Goal: Task Accomplishment & Management: Complete application form

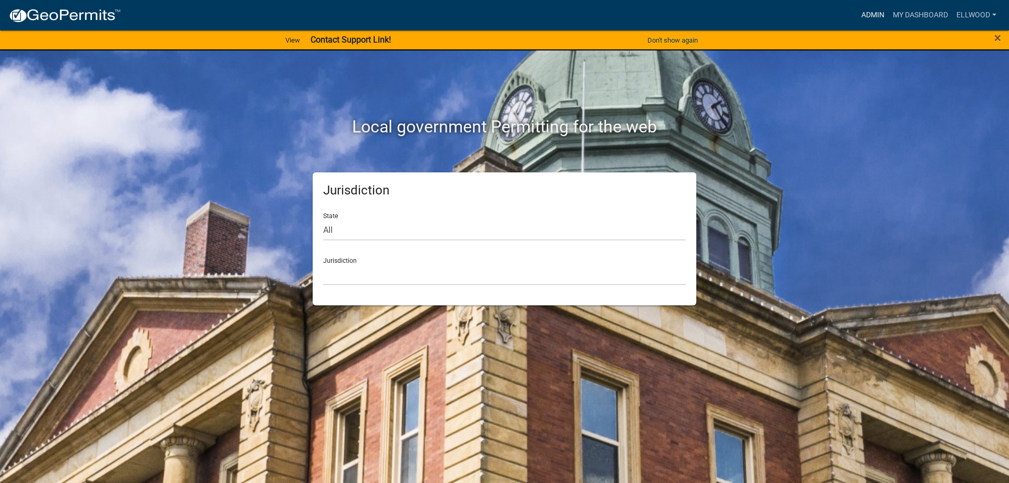
click at [866, 13] on link "Admin" at bounding box center [873, 15] width 32 height 20
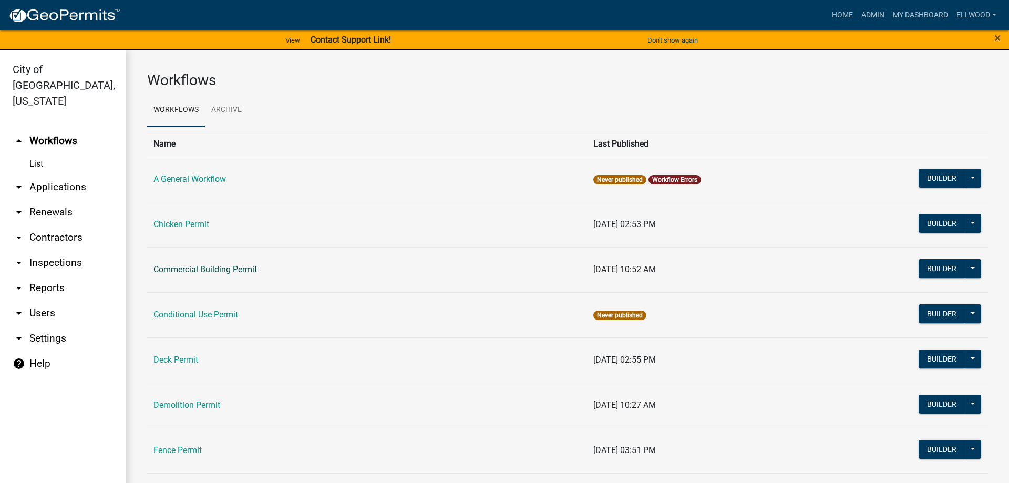
click at [207, 269] on link "Commercial Building Permit" at bounding box center [205, 269] width 104 height 10
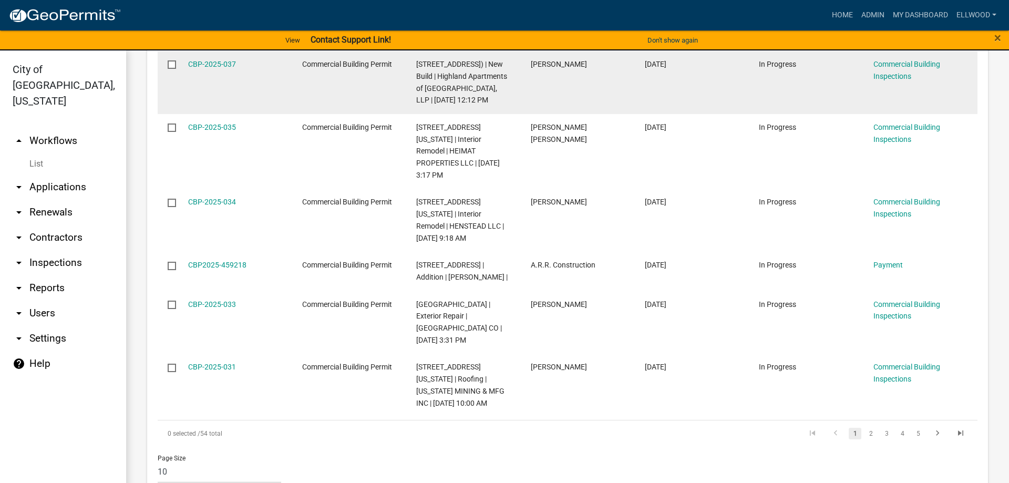
scroll to position [1464, 0]
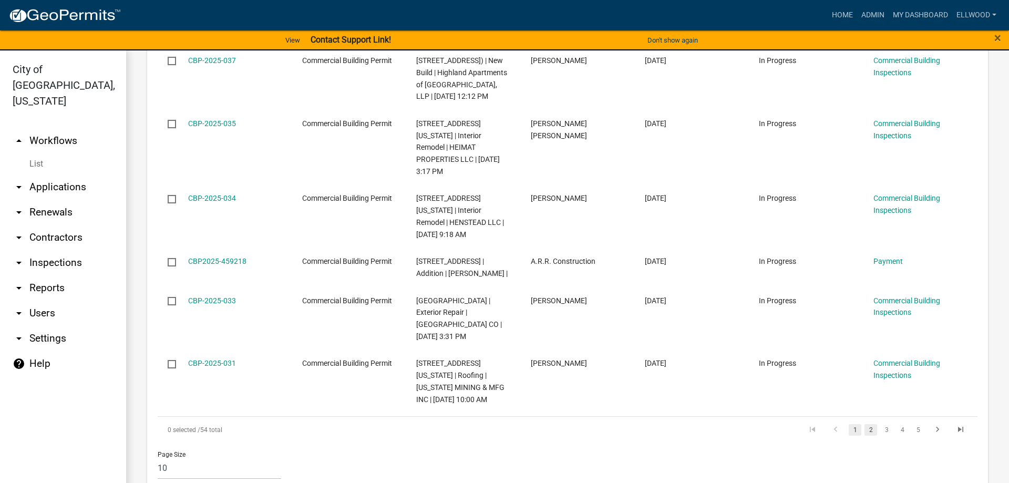
click at [875, 424] on link "2" at bounding box center [871, 430] width 13 height 12
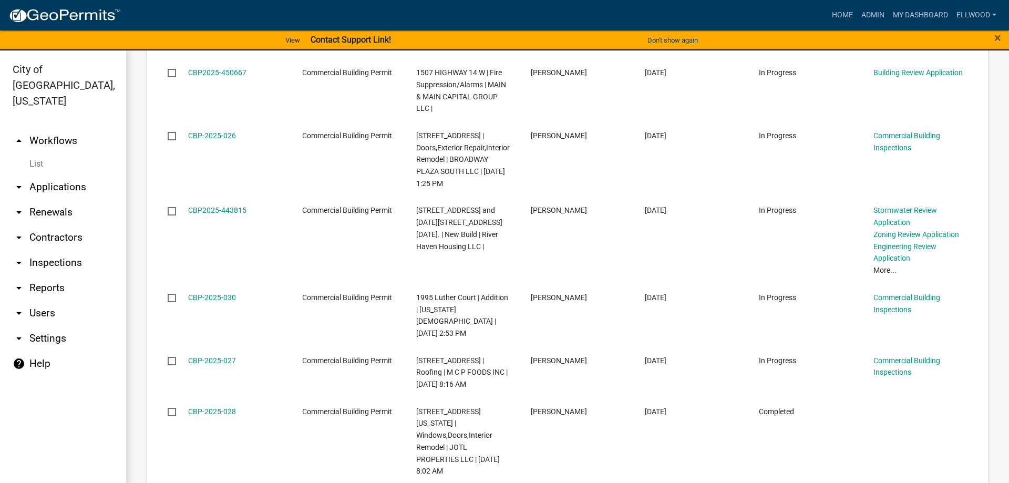
scroll to position [1440, 0]
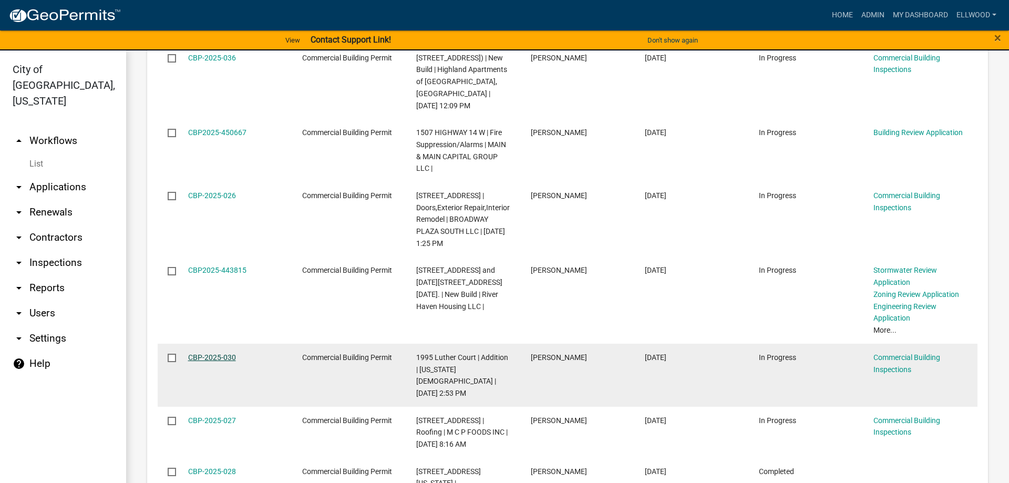
click at [204, 353] on link "CBP-2025-030" at bounding box center [212, 357] width 48 height 8
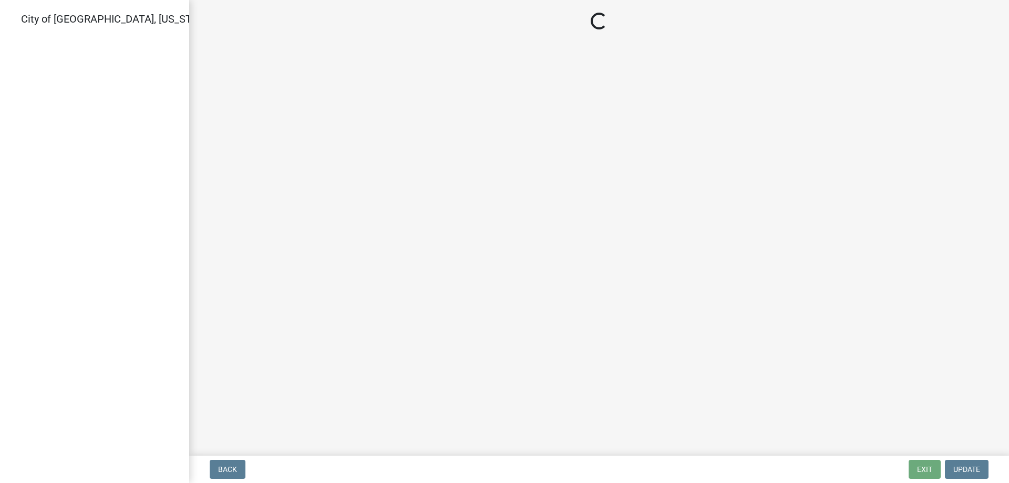
select select "805d55ac-e238-4e04-8f8e-acc067f36c3e"
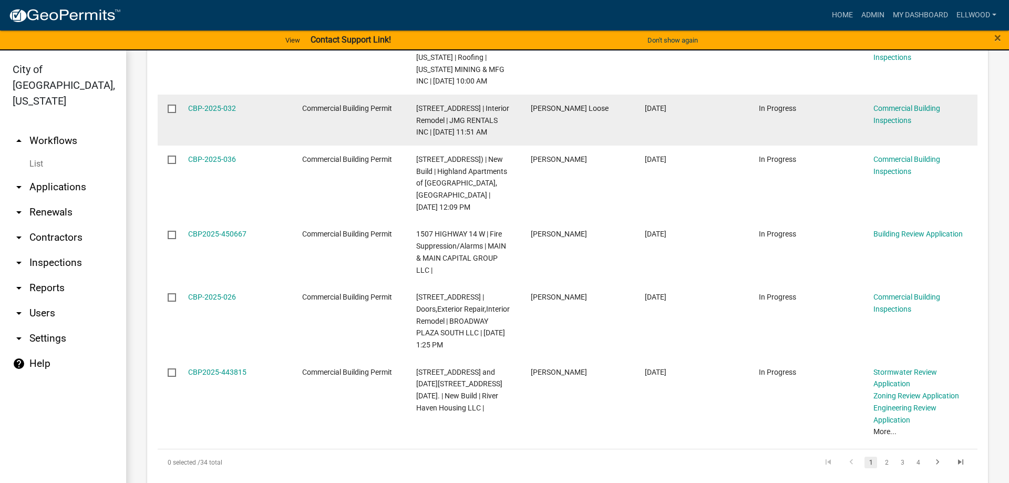
scroll to position [599, 0]
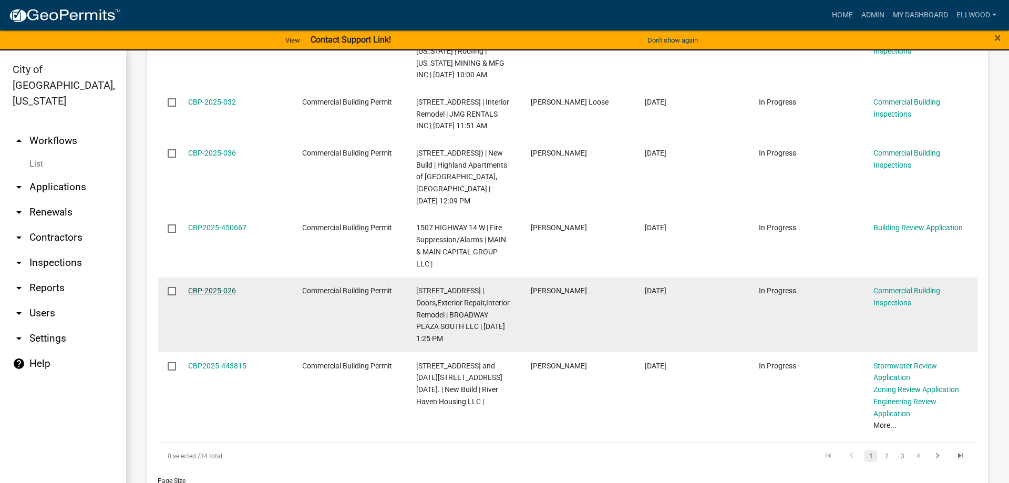
click at [218, 286] on link "CBP-2025-026" at bounding box center [212, 290] width 48 height 8
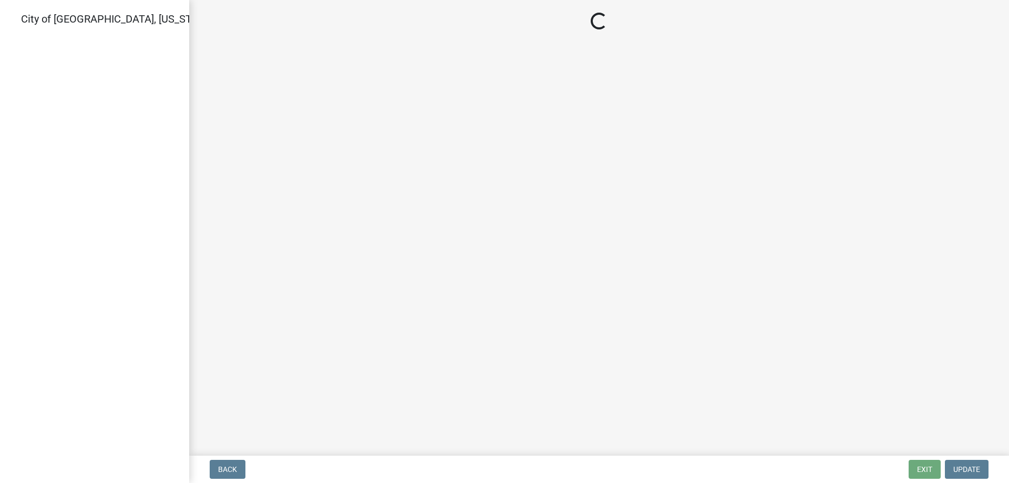
select select "96145e97-ca93-45ba-9038-e18929e86128"
select select "805d55ac-e238-4e04-8f8e-acc067f36c3e"
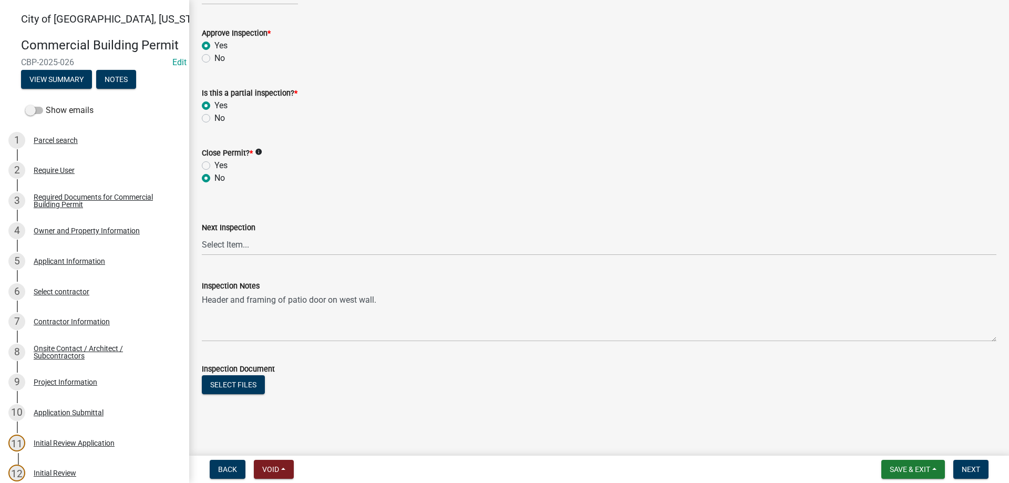
scroll to position [453, 0]
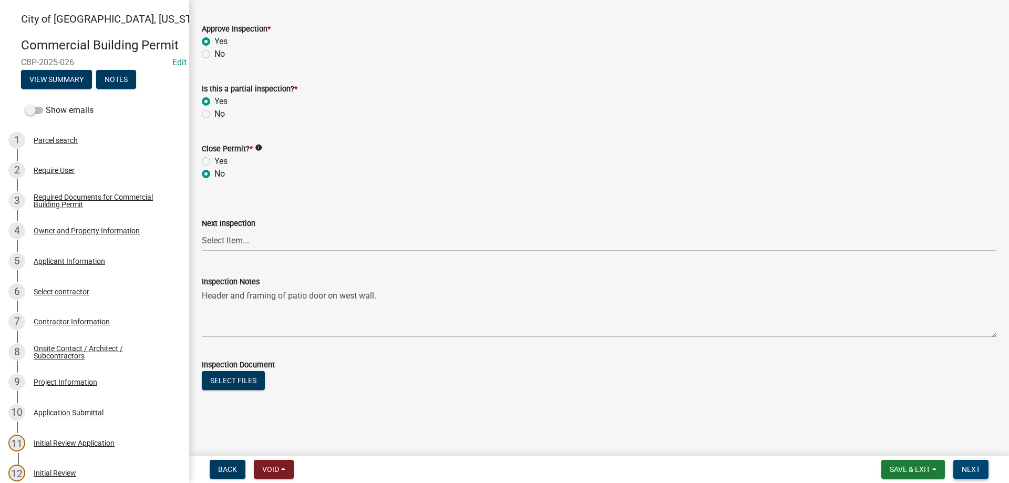
click at [967, 469] on span "Next" at bounding box center [971, 469] width 18 height 8
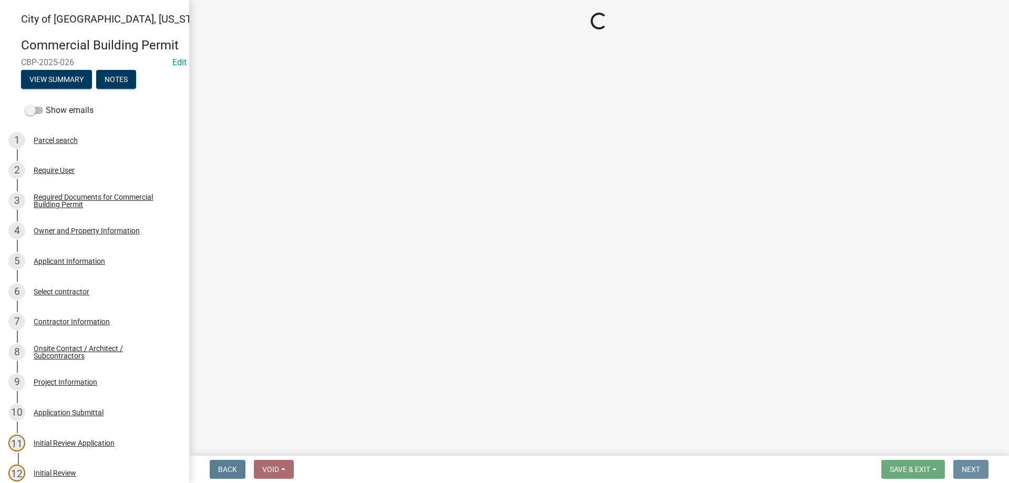
scroll to position [0, 0]
select select "805d55ac-e238-4e04-8f8e-acc067f36c3e"
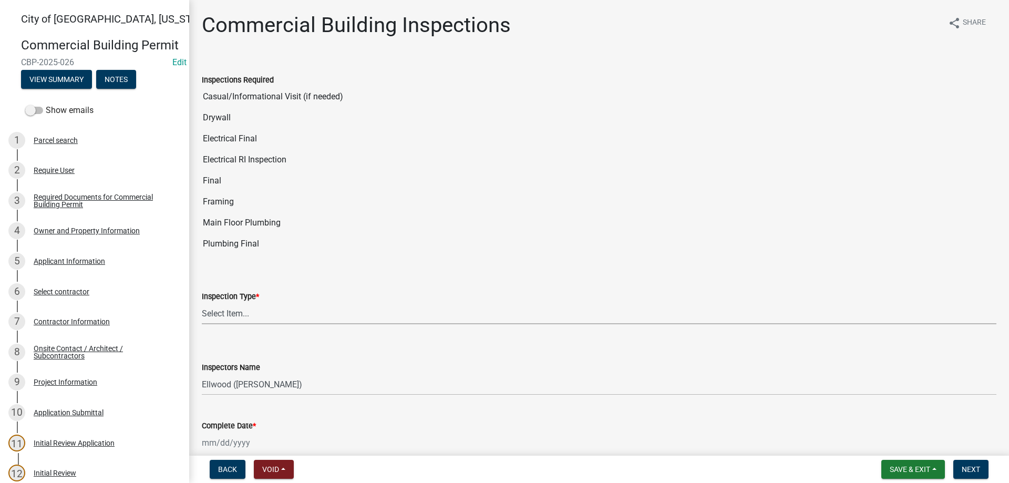
click at [202, 303] on select "Select Item... All Inspections Required 200 # 2Hr Hydro Test Meters (all) Attic…" at bounding box center [599, 314] width 795 height 22
click option "Final" at bounding box center [0, 0] width 0 height 0
select select "16813b24-7b3c-4c6d-8513-7ee241861c6f"
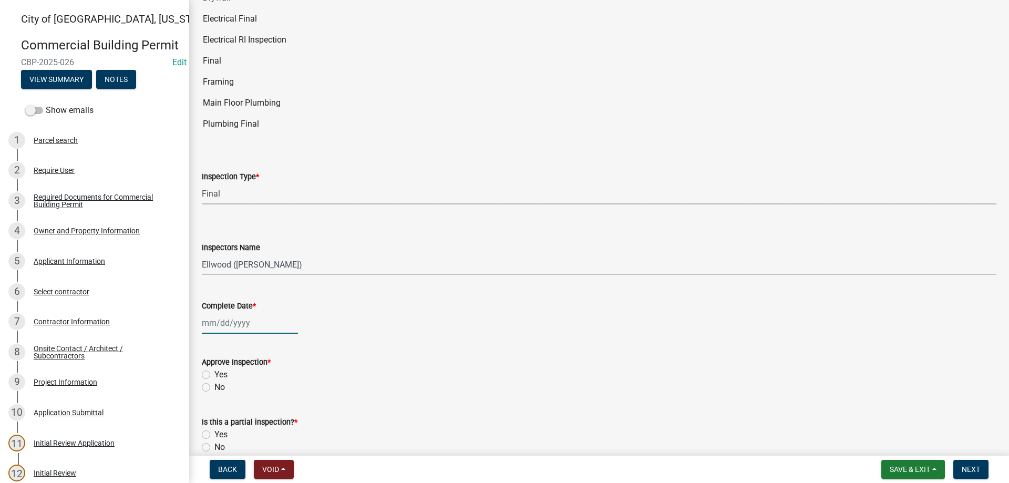
select select "9"
select select "2025"
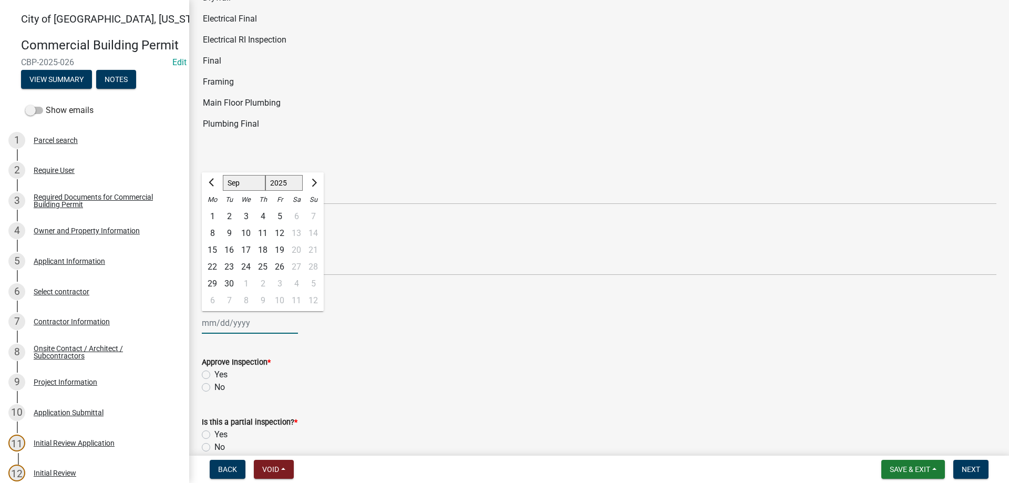
click at [230, 326] on input "Complete Date *" at bounding box center [250, 323] width 96 height 22
click at [231, 250] on div "16" at bounding box center [229, 250] width 17 height 17
type input "[DATE]"
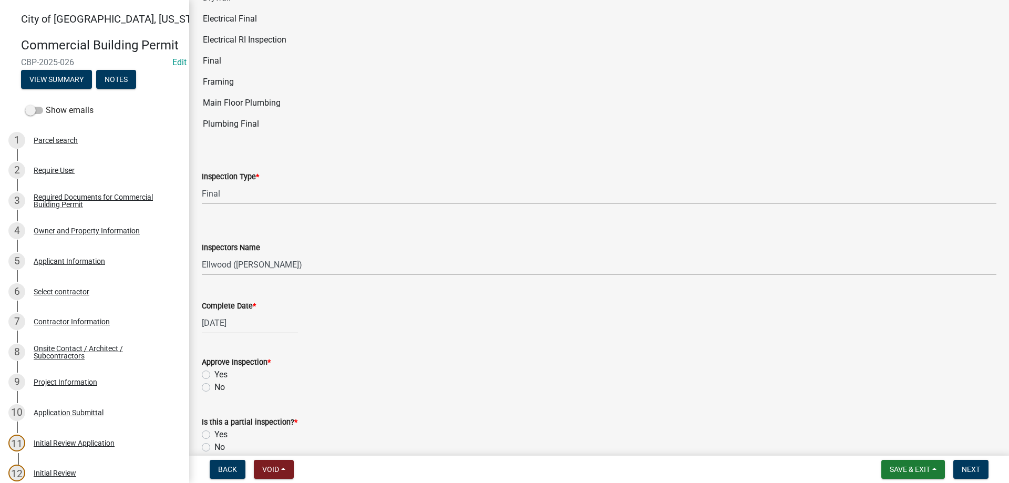
click at [214, 374] on label "Yes" at bounding box center [220, 374] width 13 height 13
click at [214, 374] on input "Yes" at bounding box center [217, 371] width 7 height 7
radio input "true"
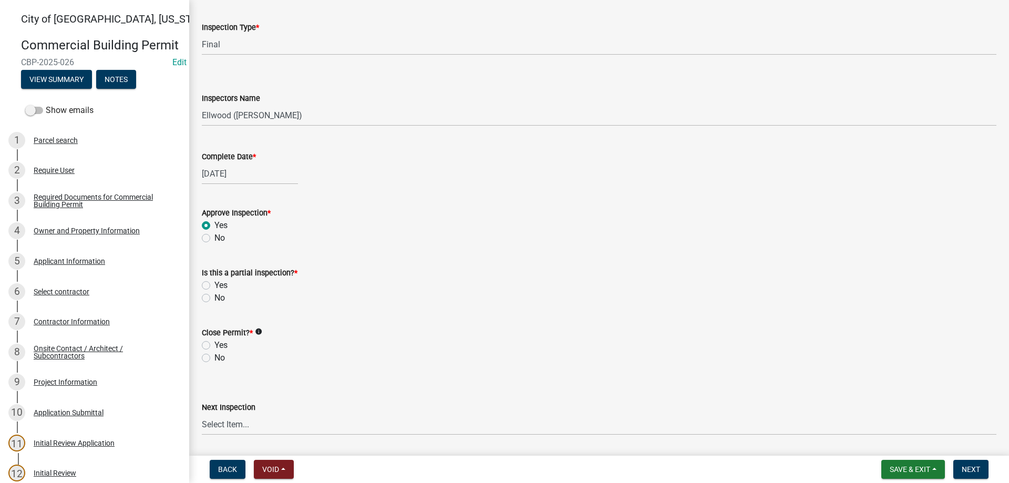
scroll to position [300, 0]
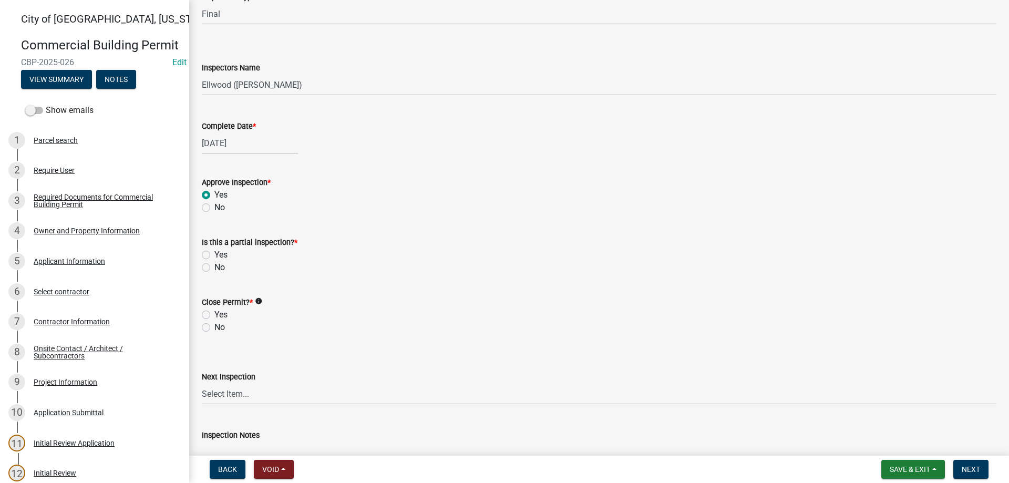
click at [214, 265] on label "No" at bounding box center [219, 267] width 11 height 13
click at [214, 265] on input "No" at bounding box center [217, 264] width 7 height 7
radio input "true"
click at [214, 316] on label "Yes" at bounding box center [220, 315] width 13 height 13
click at [214, 315] on input "Yes" at bounding box center [217, 312] width 7 height 7
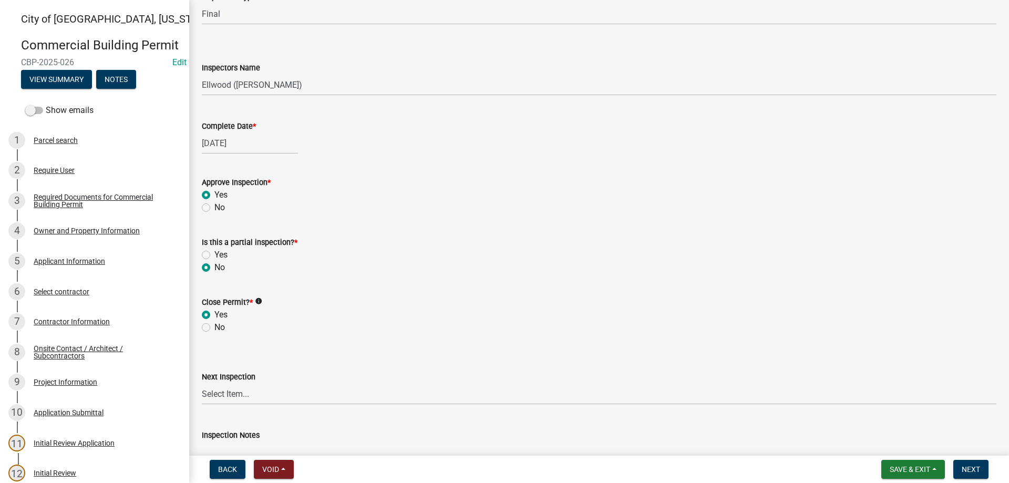
radio input "true"
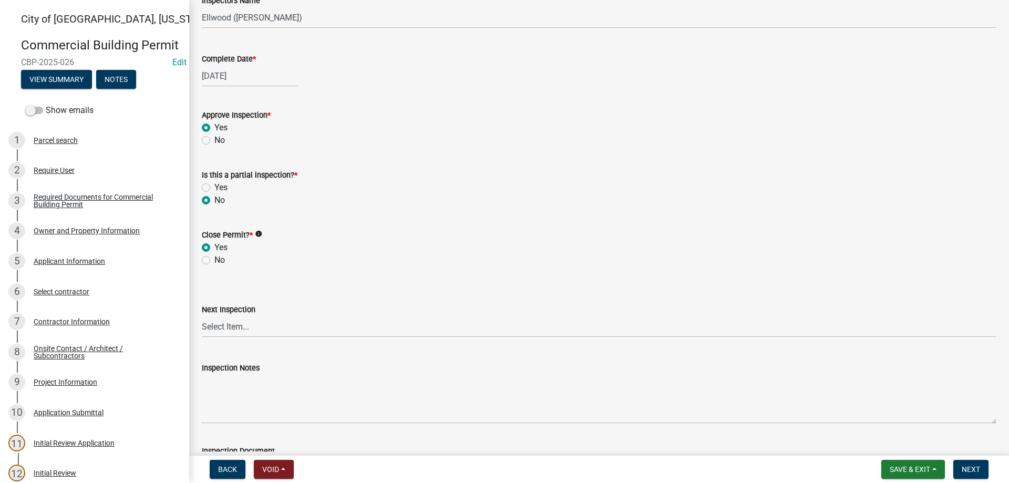
scroll to position [419, 0]
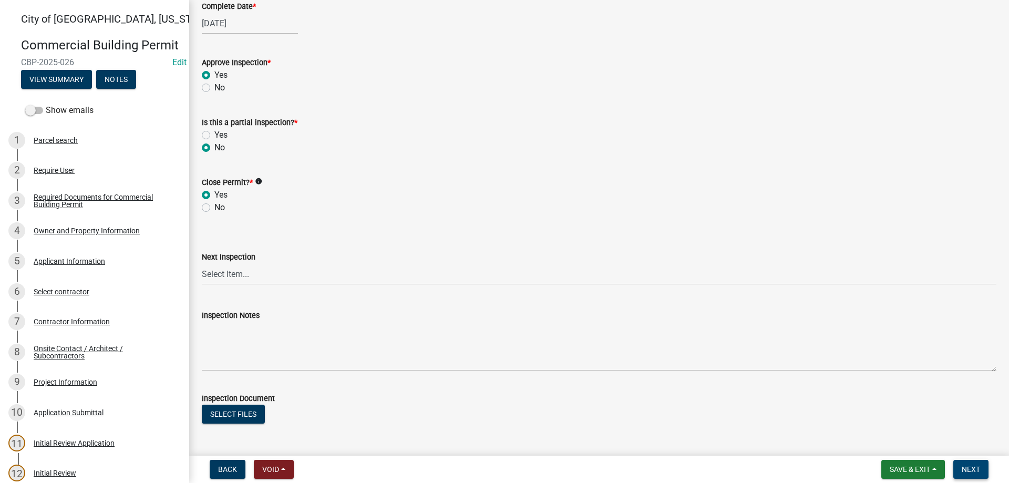
click at [973, 466] on span "Next" at bounding box center [971, 469] width 18 height 8
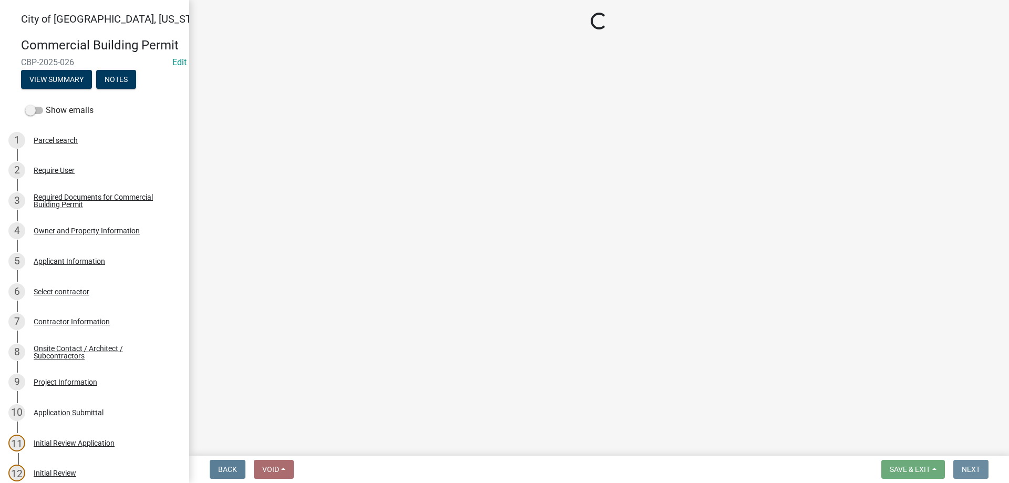
scroll to position [0, 0]
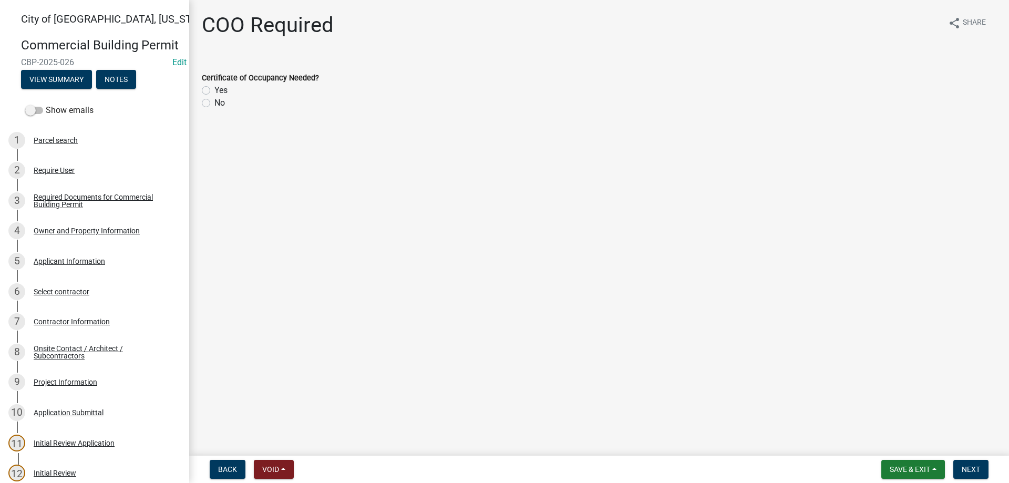
click at [214, 105] on label "No" at bounding box center [219, 103] width 11 height 13
click at [214, 104] on input "No" at bounding box center [217, 100] width 7 height 7
radio input "true"
click at [969, 463] on button "Next" at bounding box center [970, 469] width 35 height 19
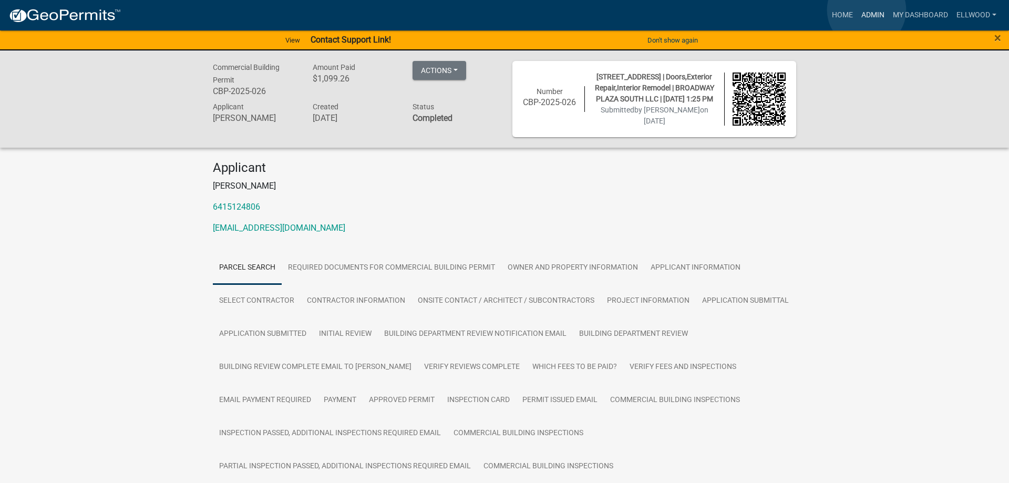
click at [867, 10] on link "Admin" at bounding box center [873, 15] width 32 height 20
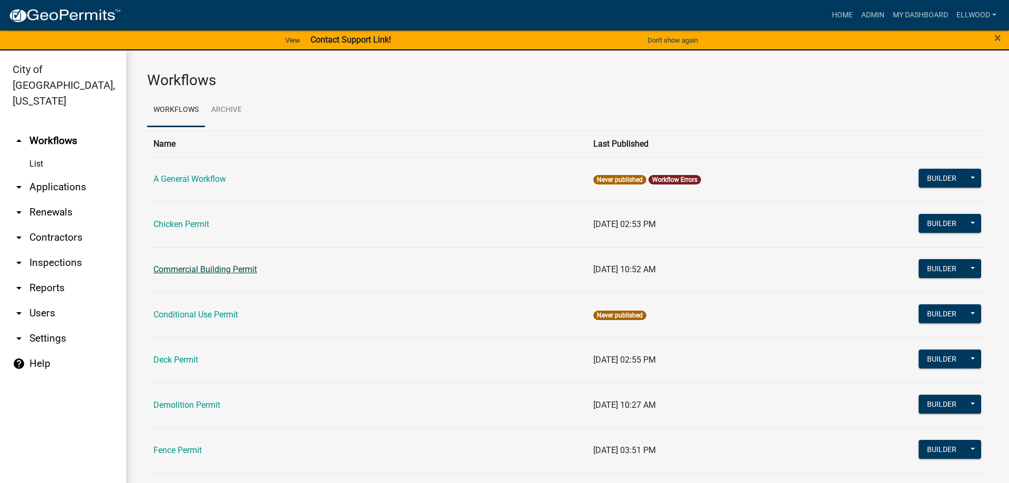
click at [209, 268] on link "Commercial Building Permit" at bounding box center [205, 269] width 104 height 10
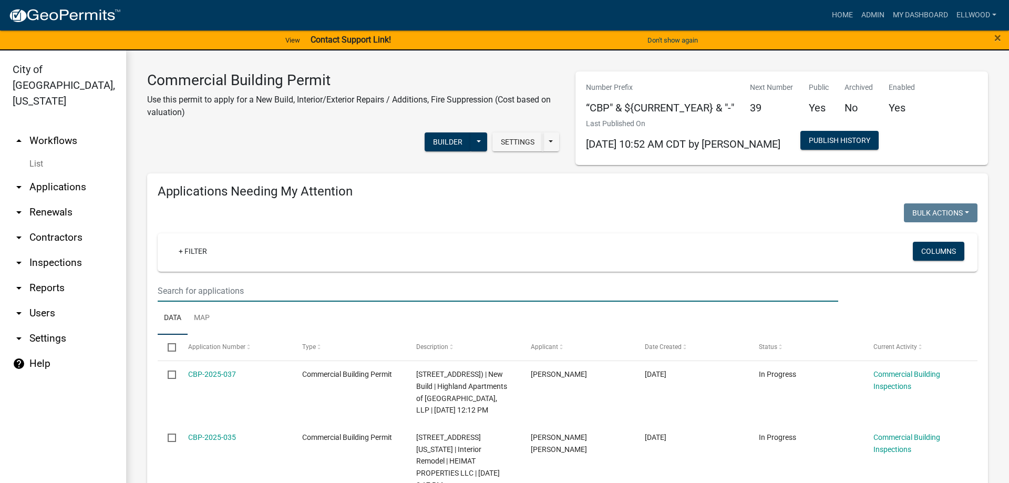
click at [208, 294] on input "text" at bounding box center [498, 291] width 681 height 22
type input "1995"
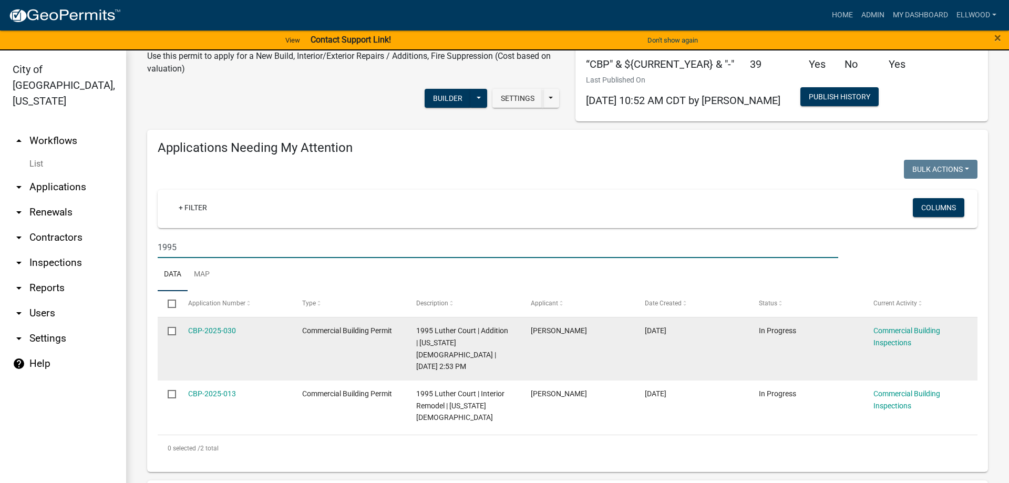
scroll to position [60, 0]
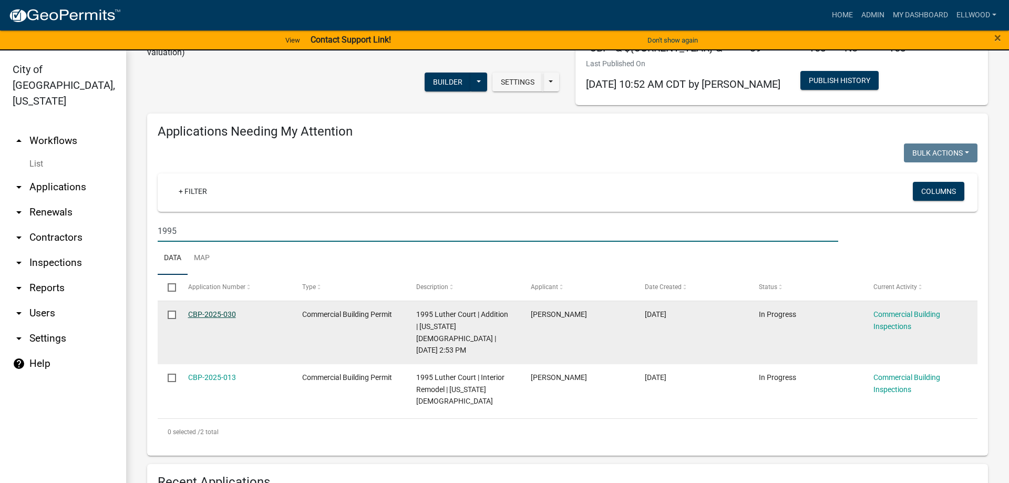
click at [219, 311] on link "CBP-2025-030" at bounding box center [212, 314] width 48 height 8
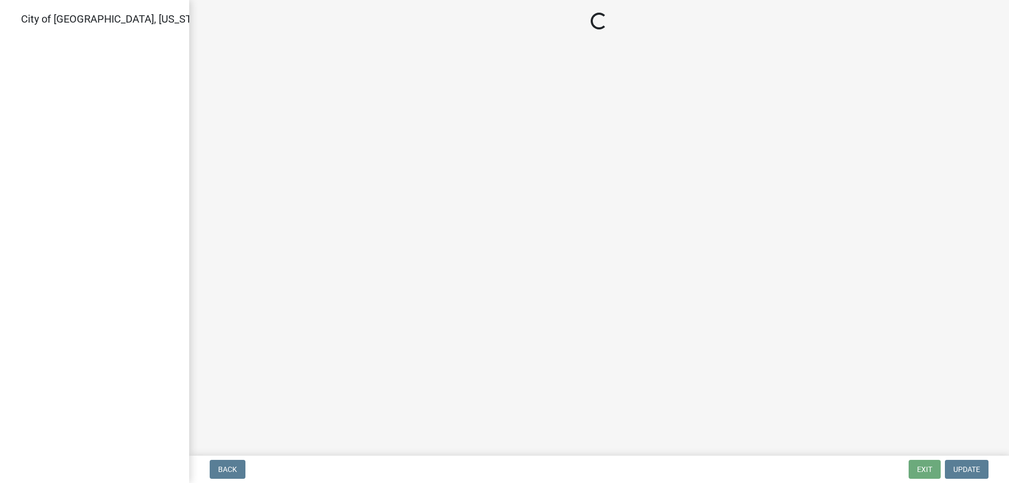
select select "805d55ac-e238-4e04-8f8e-acc067f36c3e"
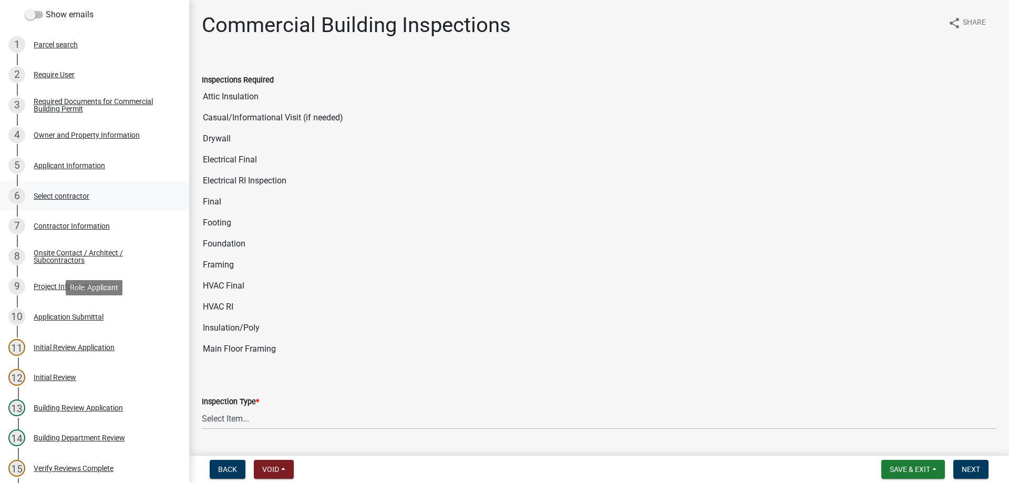
scroll to position [78, 0]
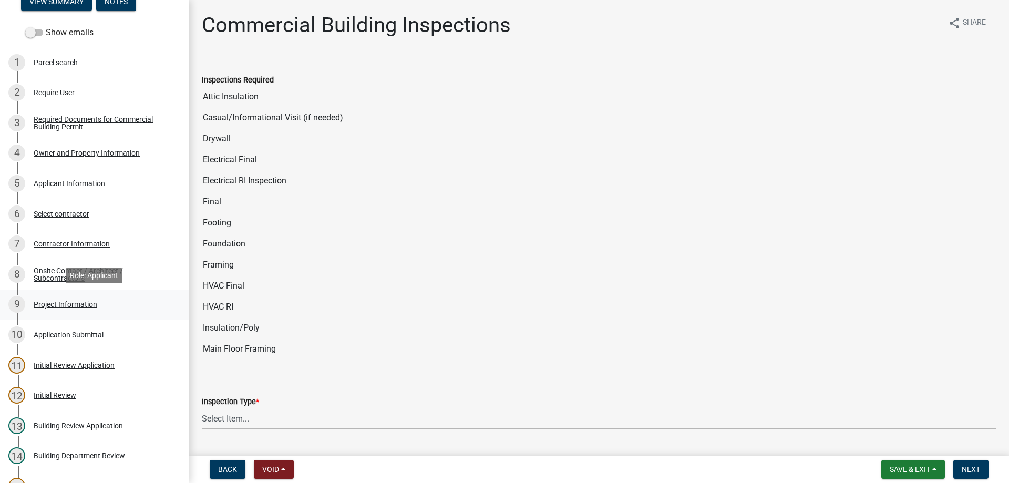
click at [80, 307] on div "Project Information" at bounding box center [66, 304] width 64 height 7
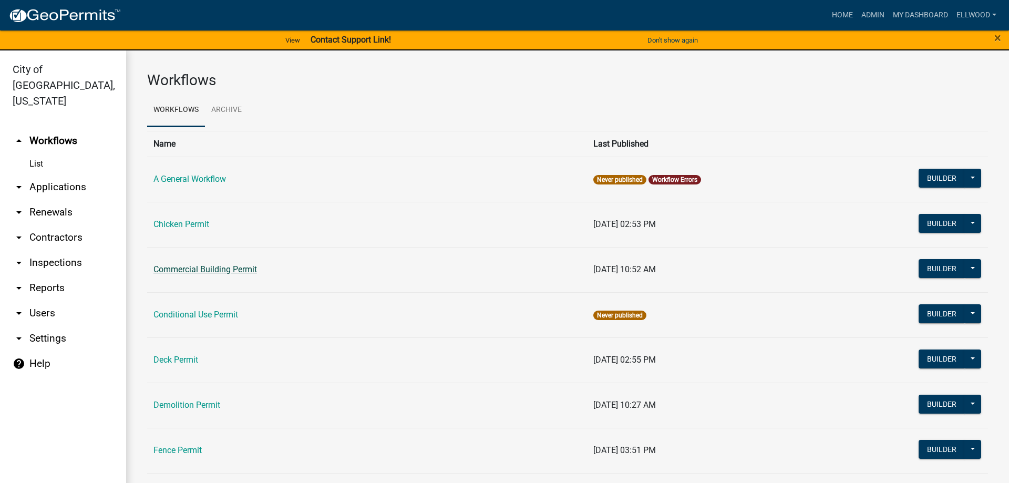
click at [201, 266] on link "Commercial Building Permit" at bounding box center [205, 269] width 104 height 10
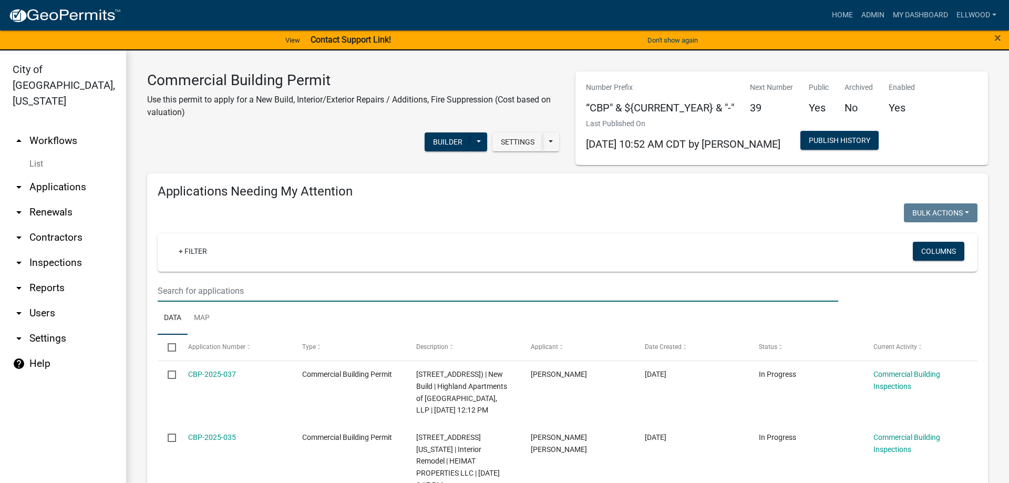
click at [186, 290] on input "text" at bounding box center [498, 291] width 681 height 22
type input "1995"
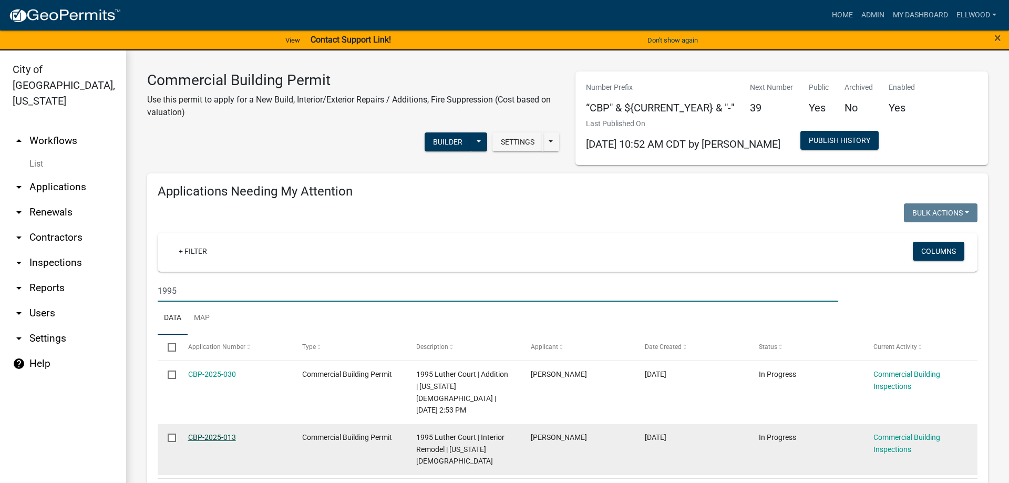
click at [203, 438] on link "CBP-2025-013" at bounding box center [212, 437] width 48 height 8
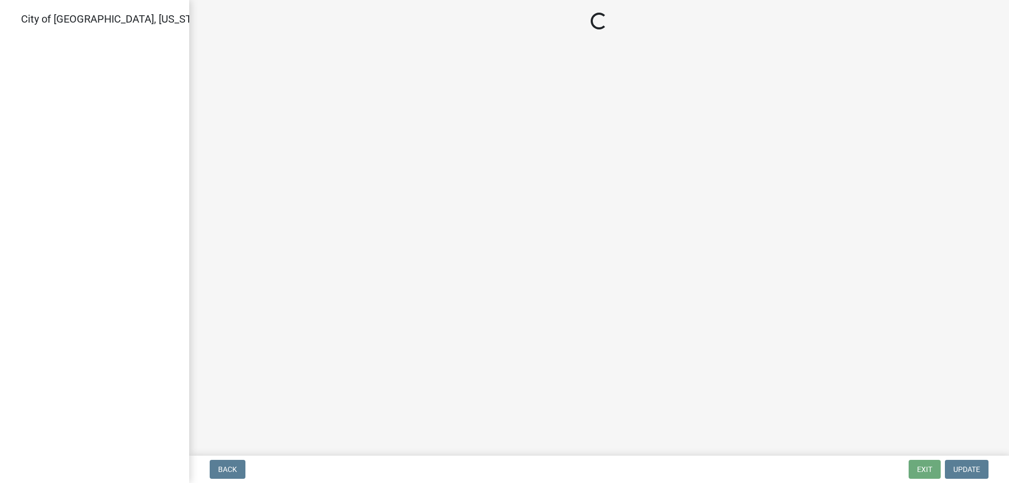
select select "805d55ac-e238-4e04-8f8e-acc067f36c3e"
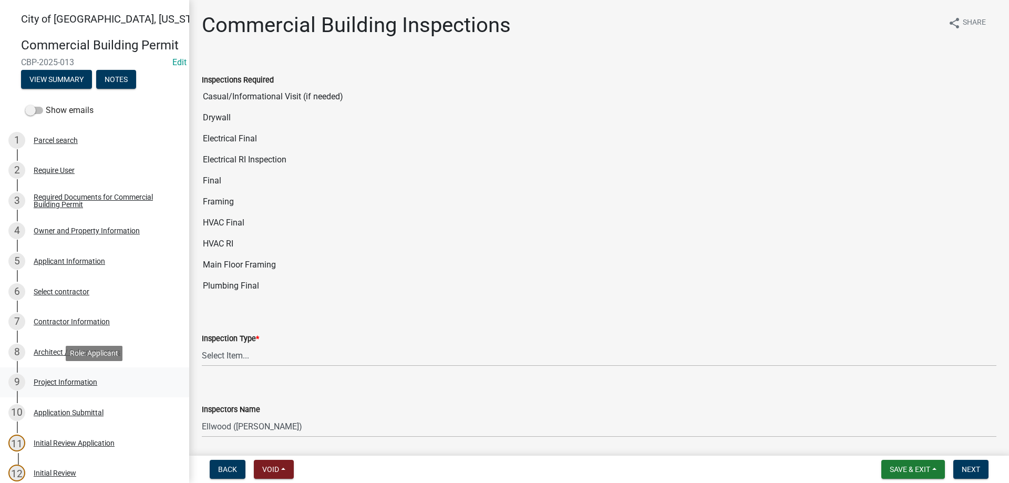
click at [70, 379] on div "Project Information" at bounding box center [66, 381] width 64 height 7
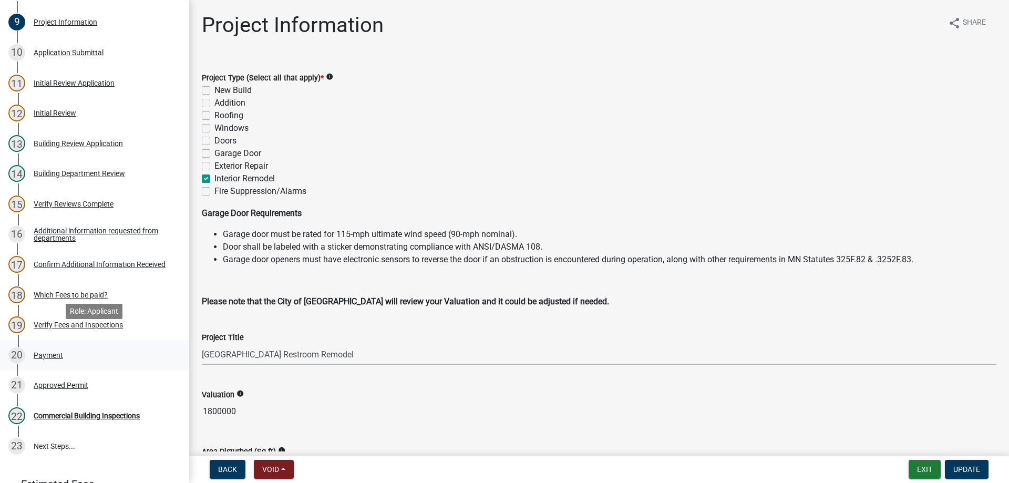
scroll to position [375, 0]
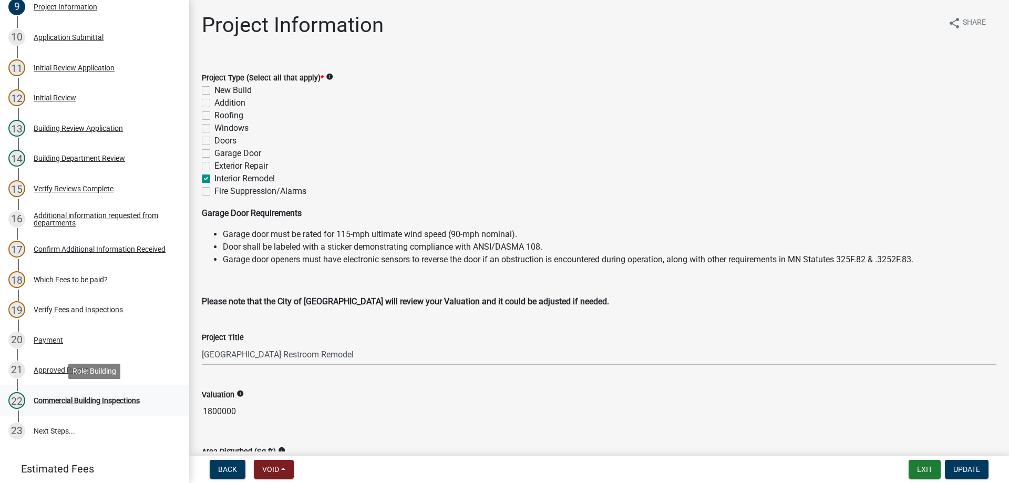
click at [107, 402] on div "Commercial Building Inspections" at bounding box center [87, 400] width 106 height 7
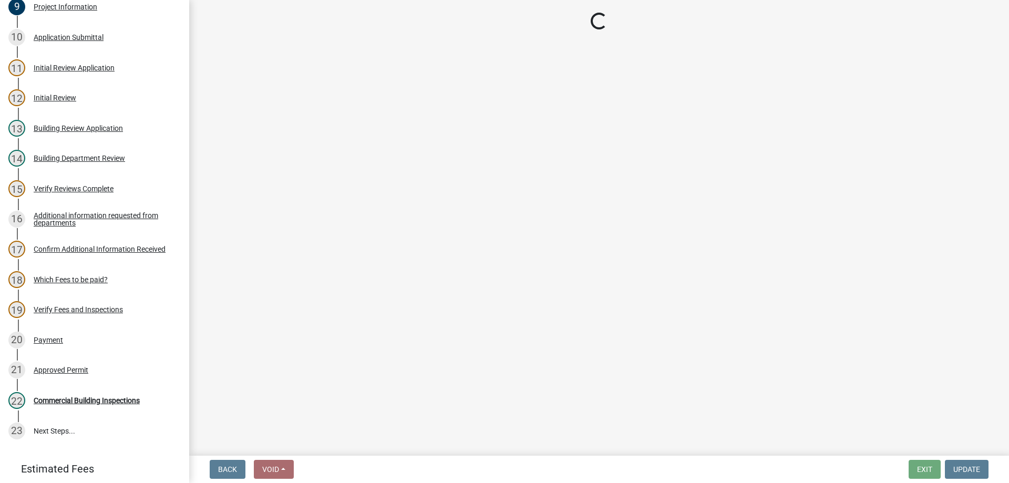
select select "805d55ac-e238-4e04-8f8e-acc067f36c3e"
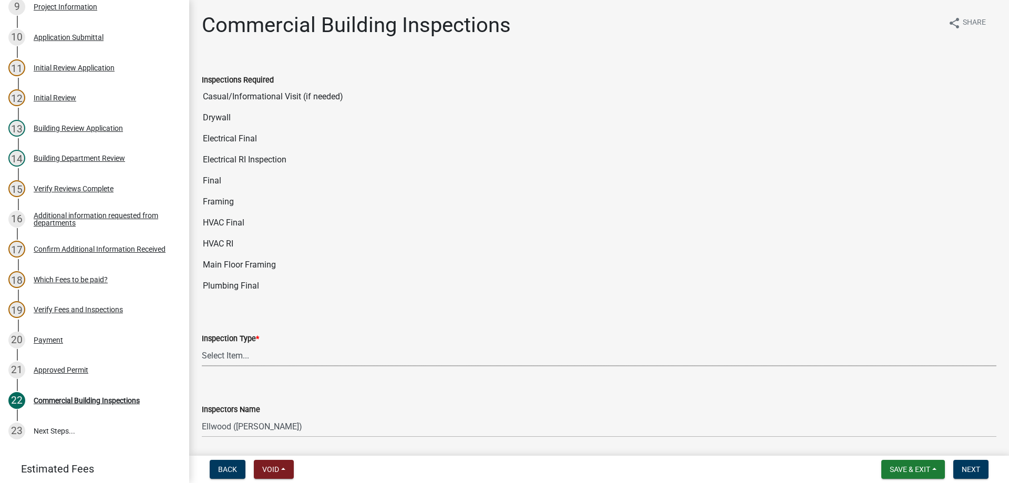
click at [202, 345] on select "Select Item... All Inspections Required 200 # 2Hr Hydro Test Meters (all) Attic…" at bounding box center [599, 356] width 795 height 22
click option "Plumbing RI Underground" at bounding box center [0, 0] width 0 height 0
select select "e47e4241-4a59-4083-9ed5-66744baabc3a"
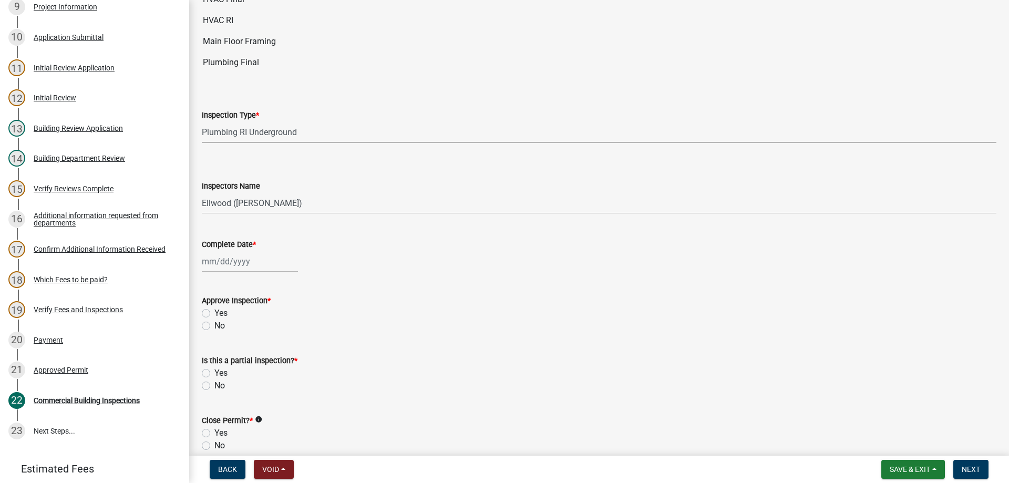
scroll to position [240, 0]
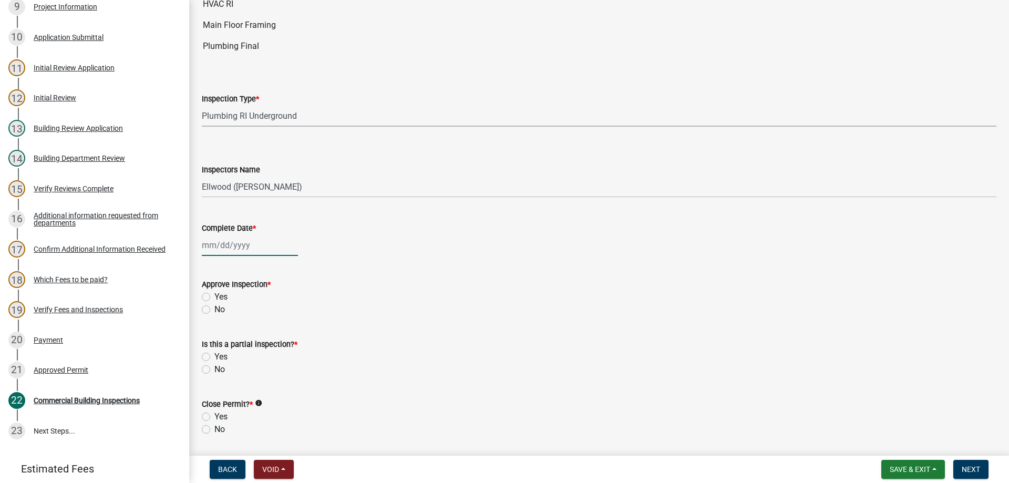
select select "9"
select select "2025"
click at [235, 250] on input "Complete Date *" at bounding box center [250, 245] width 96 height 22
click at [230, 331] on div "16" at bounding box center [229, 334] width 17 height 17
type input "[DATE]"
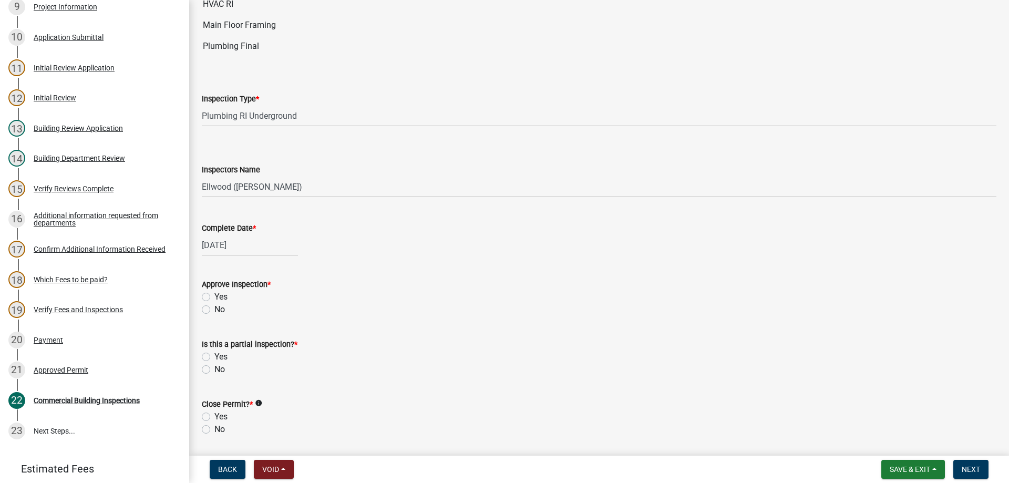
click at [214, 299] on label "Yes" at bounding box center [220, 297] width 13 height 13
click at [214, 297] on input "Yes" at bounding box center [217, 294] width 7 height 7
radio input "true"
click at [214, 367] on label "No" at bounding box center [219, 369] width 11 height 13
click at [214, 367] on input "No" at bounding box center [217, 366] width 7 height 7
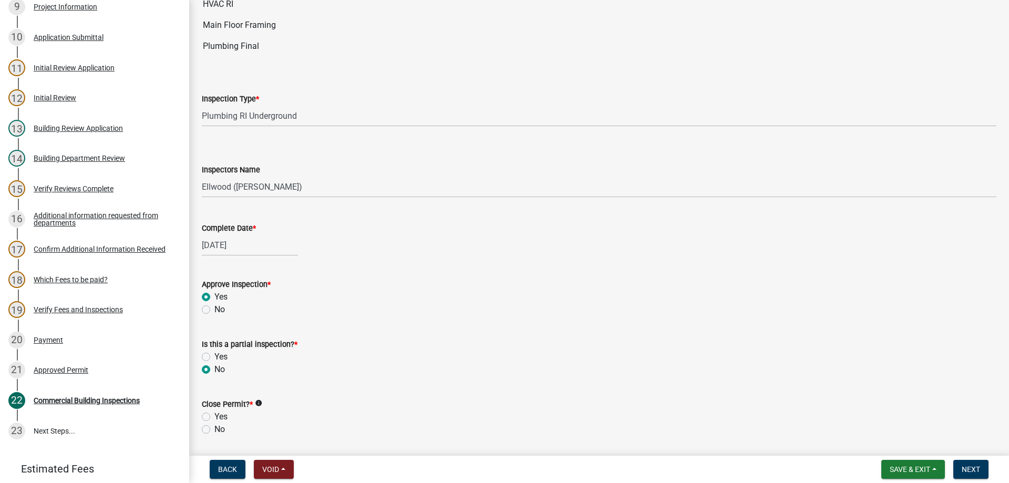
radio input "true"
click at [214, 428] on label "No" at bounding box center [219, 429] width 11 height 13
click at [214, 428] on input "No" at bounding box center [217, 426] width 7 height 7
radio input "true"
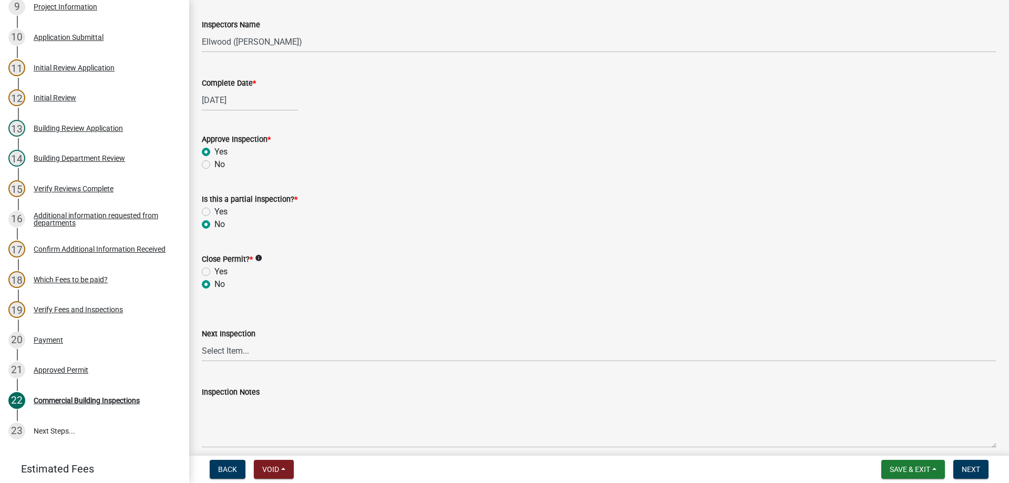
scroll to position [419, 0]
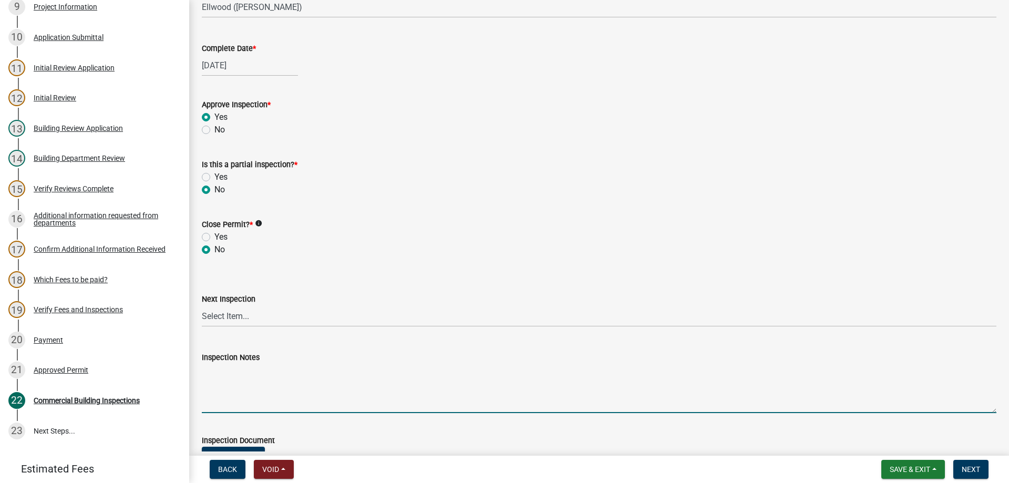
click at [221, 396] on textarea "Inspection Notes" at bounding box center [599, 388] width 795 height 49
type textarea "Visual for new bathroom and mop sink drinking fountain"
click at [970, 463] on button "Next" at bounding box center [970, 469] width 35 height 19
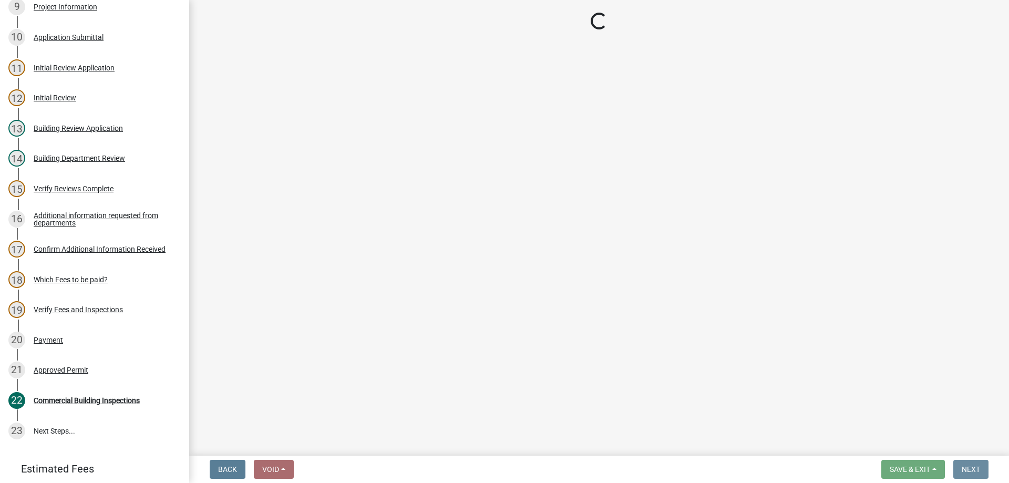
scroll to position [0, 0]
select select "805d55ac-e238-4e04-8f8e-acc067f36c3e"
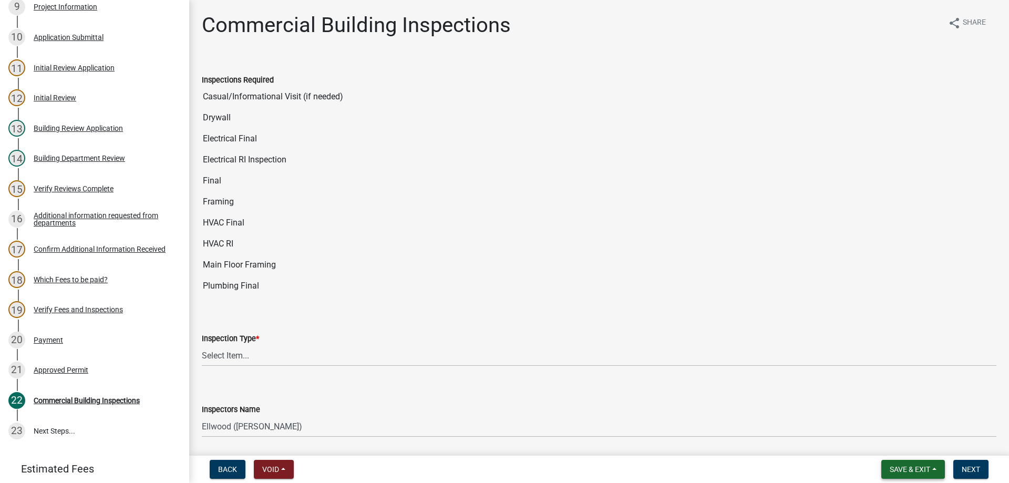
click at [905, 465] on button "Save & Exit" at bounding box center [913, 469] width 64 height 19
click at [882, 444] on button "Save & Exit" at bounding box center [903, 441] width 84 height 25
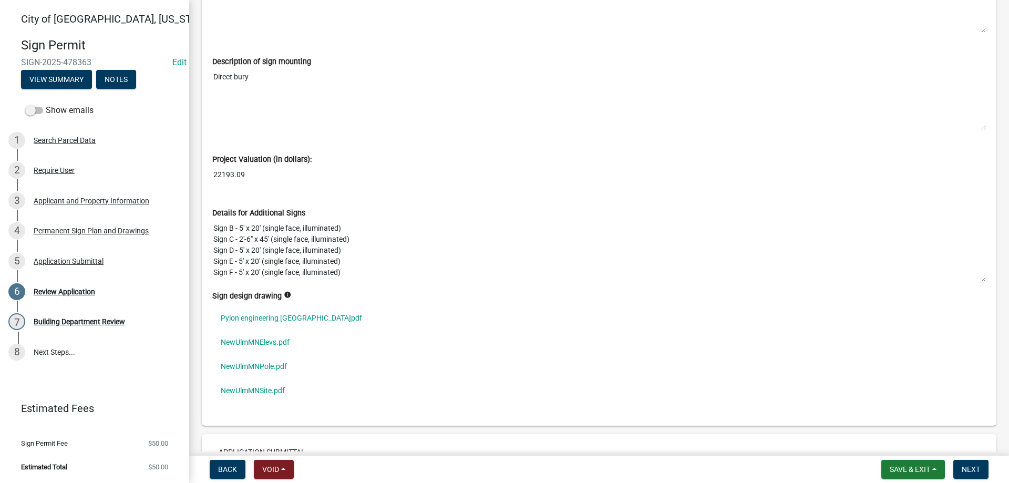
scroll to position [2576, 0]
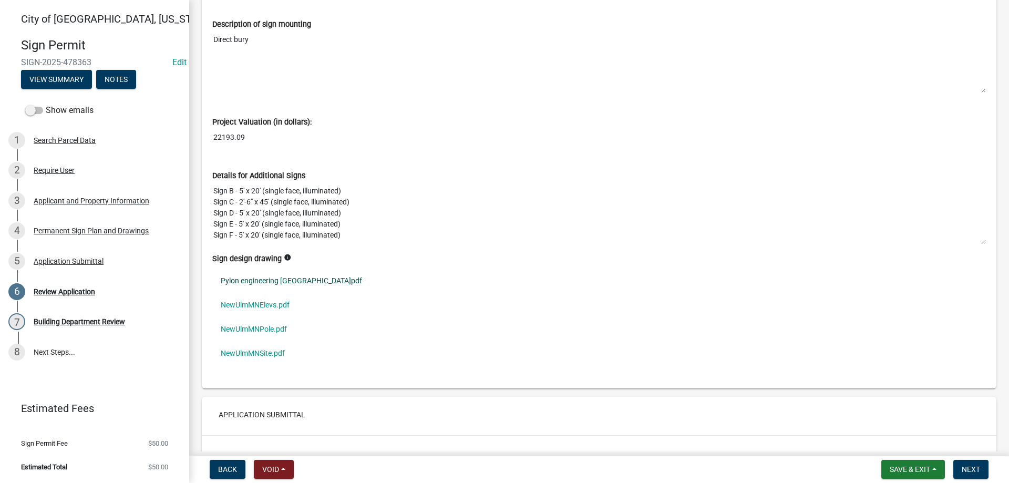
click at [266, 282] on link "Pylon engineering [GEOGRAPHIC_DATA]pdf" at bounding box center [599, 281] width 774 height 24
click at [259, 303] on link "NewUlmMNElevs.pdf" at bounding box center [599, 305] width 774 height 24
click at [263, 324] on link "NewUlmMNPole.pdf" at bounding box center [599, 329] width 774 height 24
click at [258, 353] on link "NewUlmMNSite.pdf" at bounding box center [599, 353] width 774 height 24
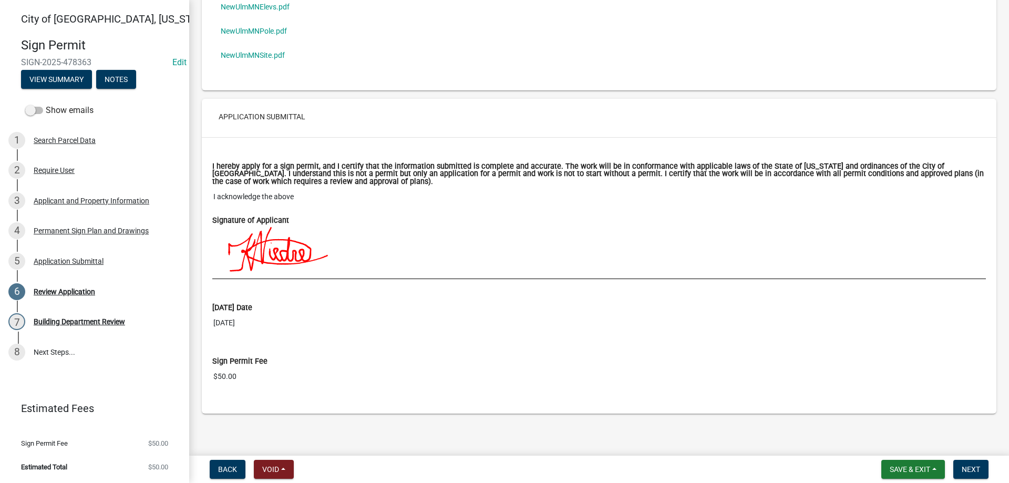
scroll to position [2878, 0]
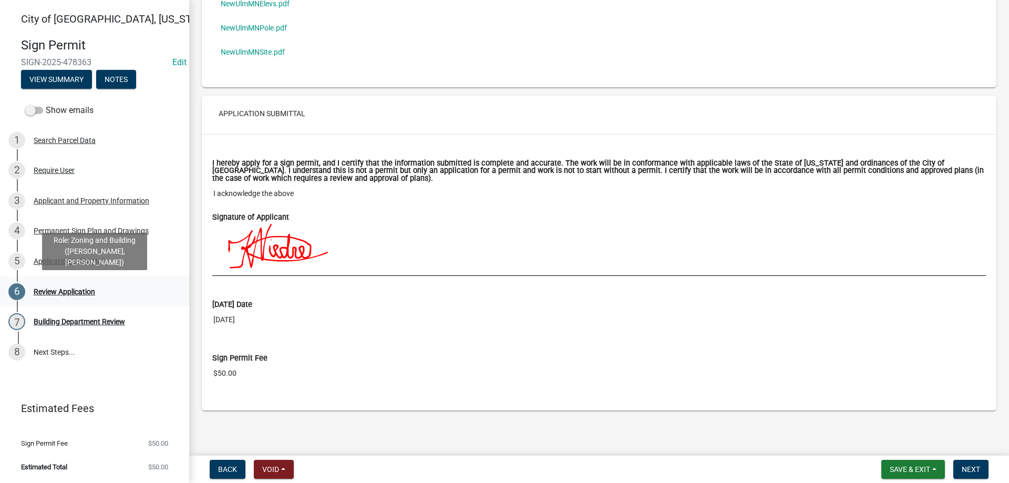
click at [55, 291] on div "Review Application" at bounding box center [64, 291] width 61 height 7
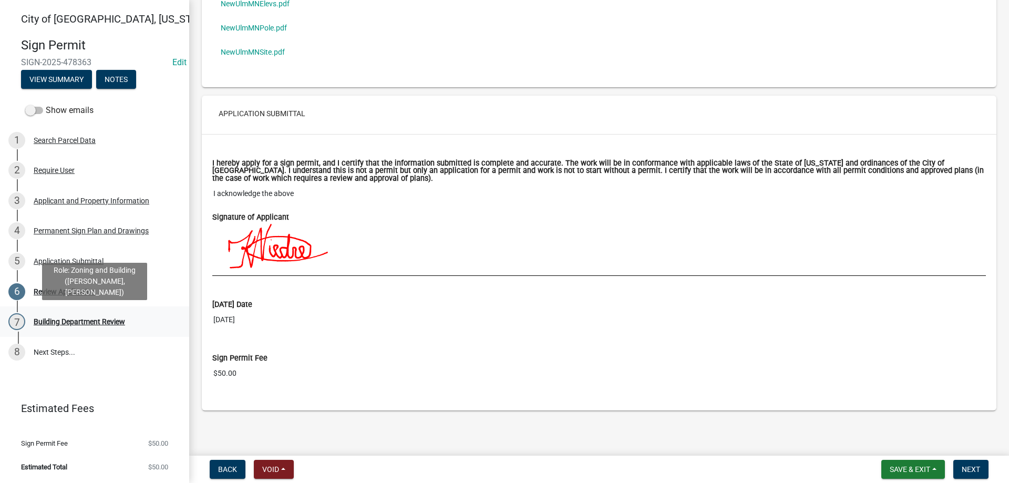
click at [66, 320] on div "Building Department Review" at bounding box center [79, 321] width 91 height 7
click at [100, 325] on div "Building Department Review" at bounding box center [79, 321] width 91 height 7
click at [966, 471] on span "Next" at bounding box center [971, 469] width 18 height 8
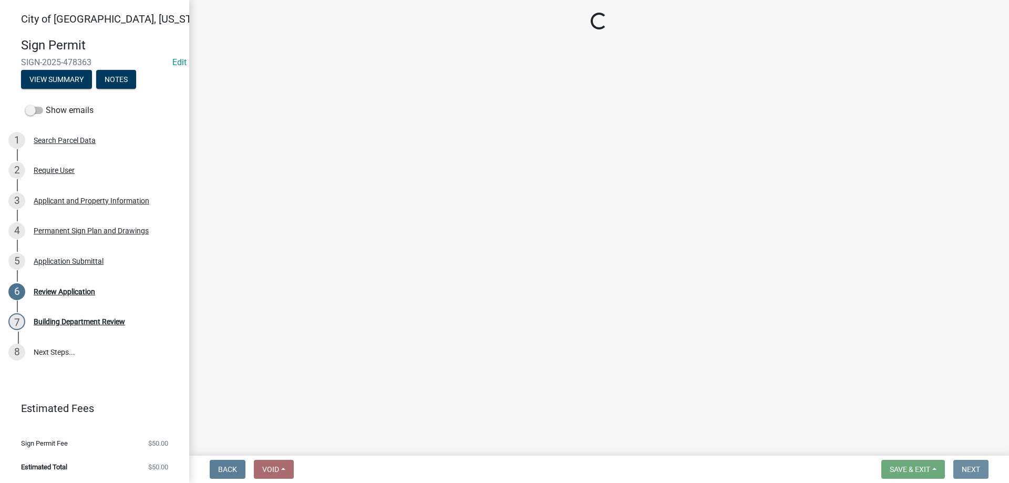
scroll to position [0, 0]
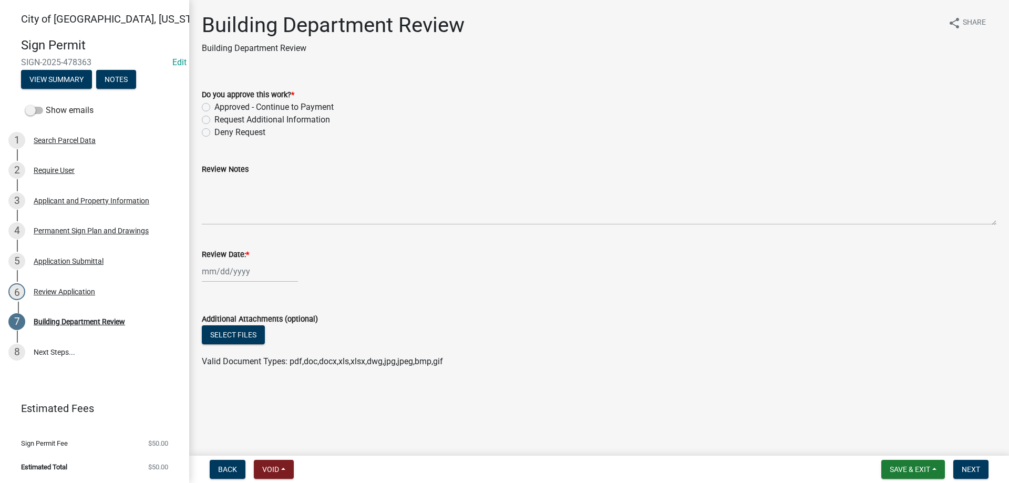
click at [214, 120] on label "Request Additional Information" at bounding box center [272, 120] width 116 height 13
click at [214, 120] on input "Request Additional Information" at bounding box center [217, 117] width 7 height 7
radio input "true"
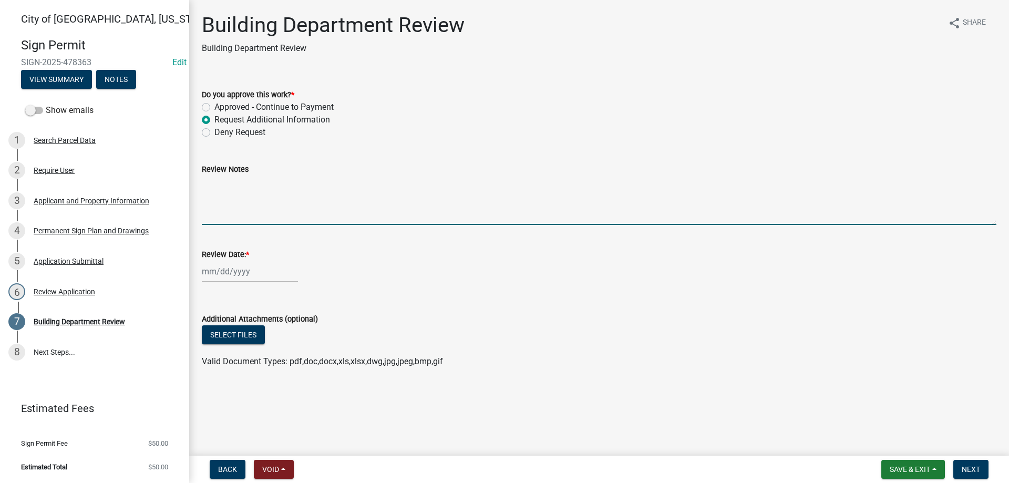
click at [233, 207] on textarea "Review Notes" at bounding box center [599, 200] width 795 height 49
click at [668, 228] on wm-data-entity-input "Review Notes Table 10.5 of the city sign ordinance states max area of a single …" at bounding box center [599, 190] width 795 height 85
click at [705, 187] on textarea "Table 10.5 of the city sign ordinance states max area of a single sign is 75 Sq…" at bounding box center [599, 200] width 795 height 49
click at [692, 184] on textarea "Table 10.5 of the city sign ordinance states max area of a single sign is 75 Sq…" at bounding box center [599, 200] width 795 height 49
click at [839, 332] on div "Select files" at bounding box center [599, 336] width 795 height 22
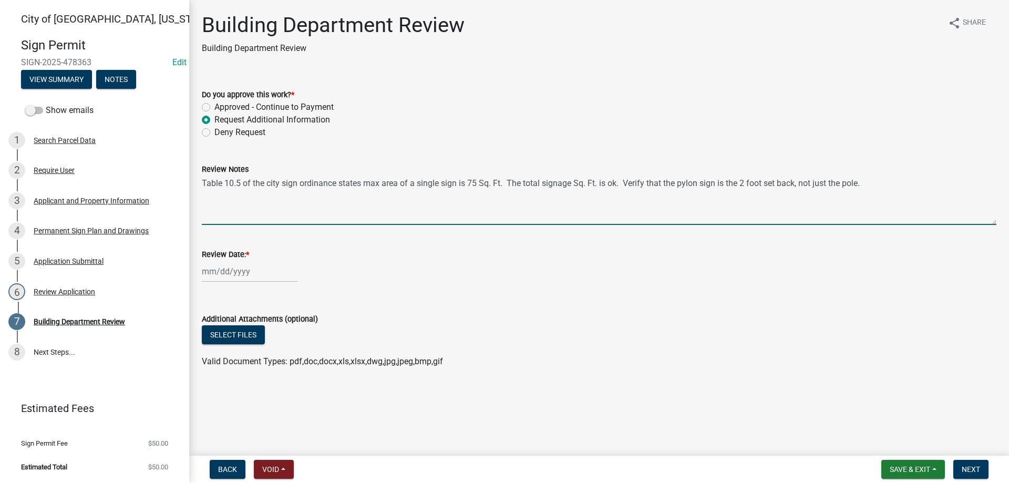
click at [876, 193] on textarea "Table 10.5 of the city sign ordinance states max area of a single sign is 75 Sq…" at bounding box center [599, 200] width 795 height 49
type textarea "Table 10.5 of the city sign ordinance states max area of a single sign is 75 Sq…"
click at [233, 271] on input "Review Date: *" at bounding box center [250, 272] width 96 height 22
select select "9"
select select "2025"
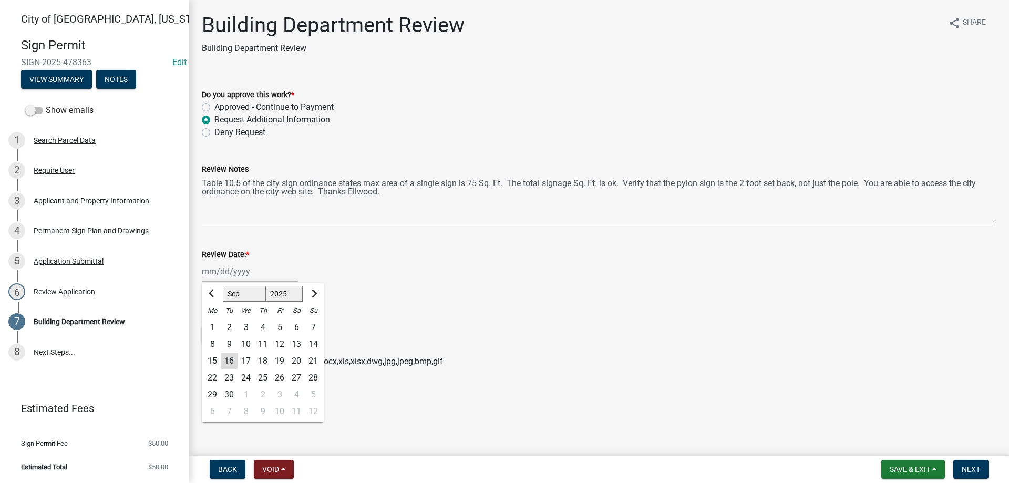
click at [231, 357] on div "16" at bounding box center [229, 361] width 17 height 17
type input "[DATE]"
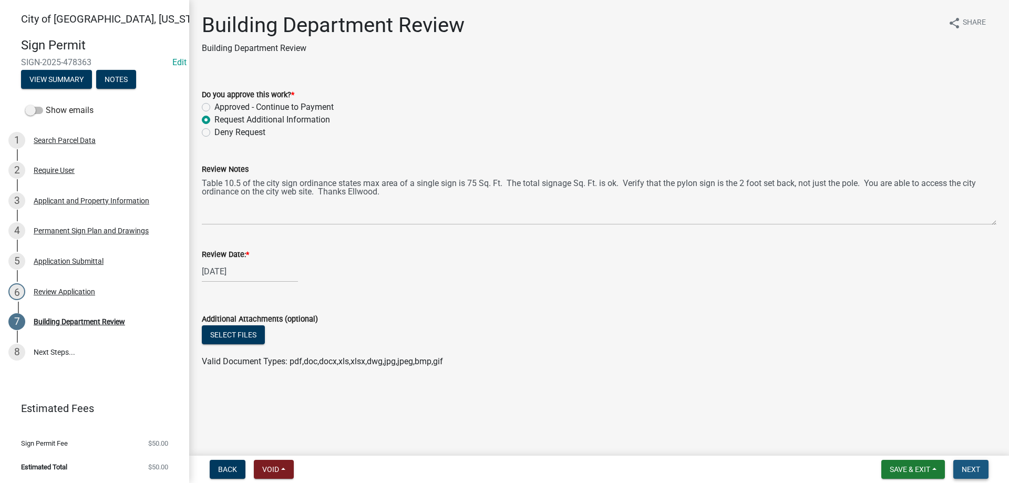
click at [973, 468] on span "Next" at bounding box center [971, 469] width 18 height 8
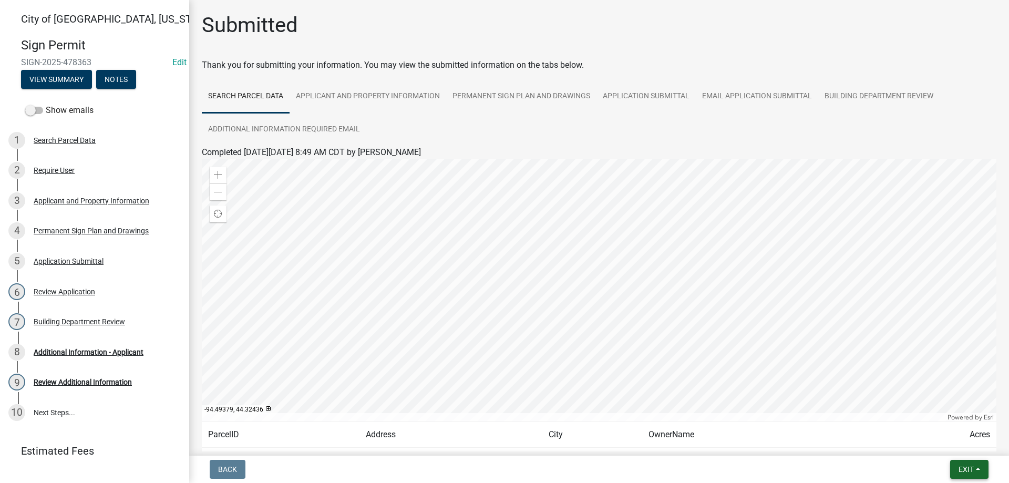
click at [962, 468] on span "Exit" at bounding box center [966, 469] width 15 height 8
click at [932, 440] on button "Save & Exit" at bounding box center [947, 441] width 84 height 25
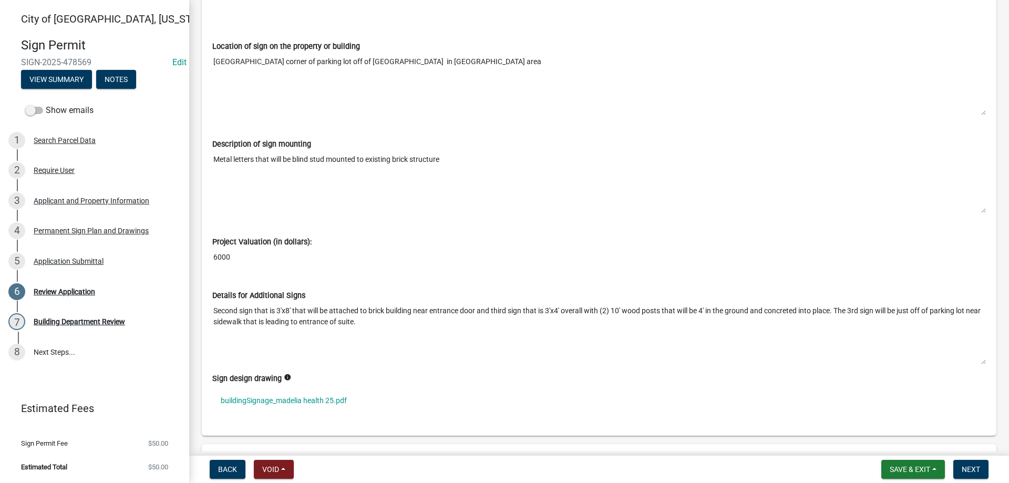
scroll to position [2517, 0]
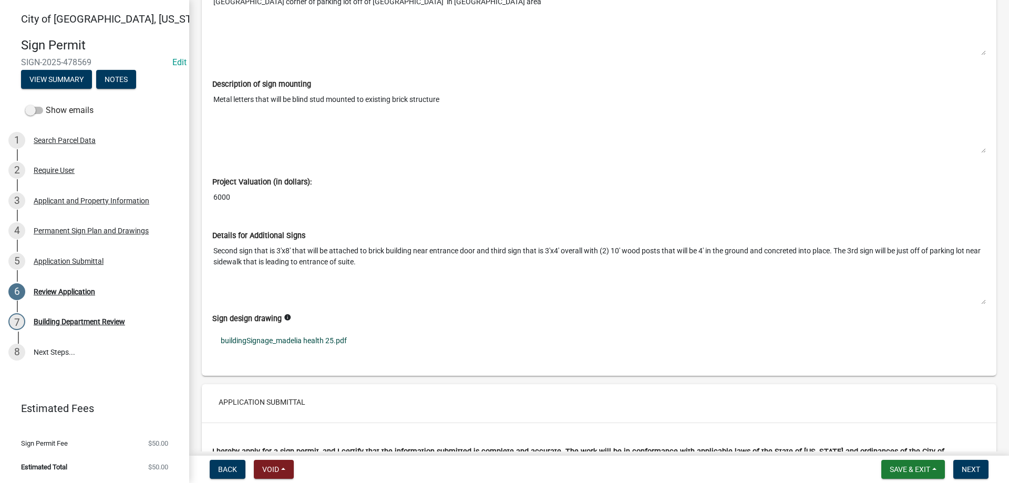
click at [271, 341] on link "buildingSignage_madelia health 25.pdf" at bounding box center [599, 340] width 774 height 24
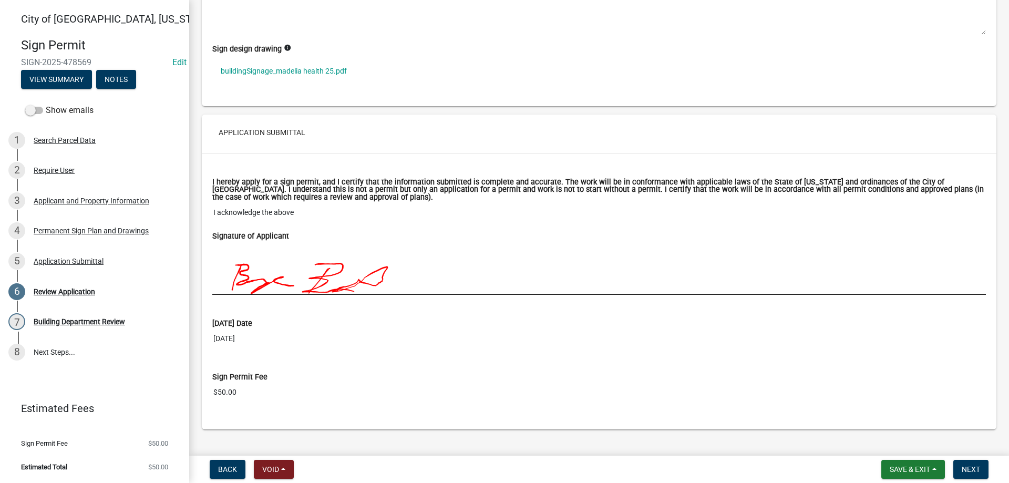
scroll to position [2806, 0]
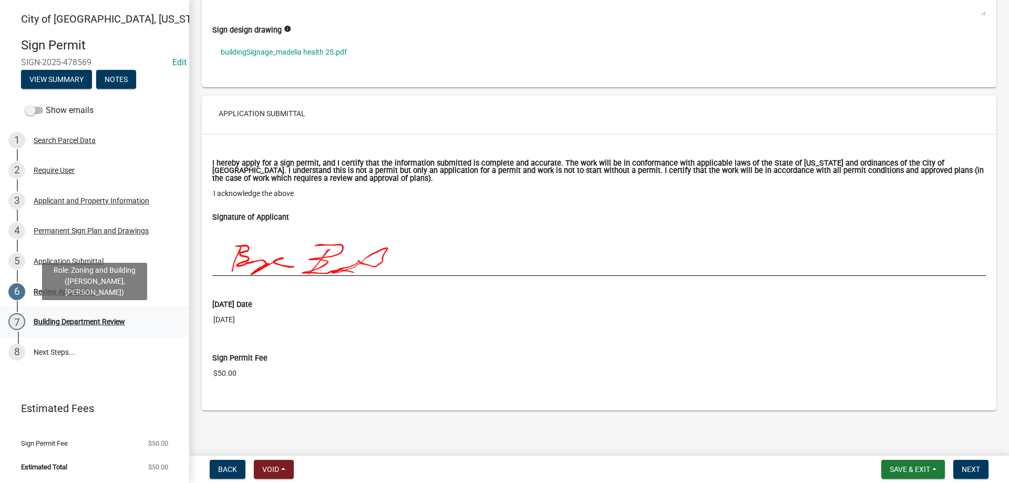
click at [75, 321] on div "Building Department Review" at bounding box center [79, 321] width 91 height 7
click at [78, 325] on div "Building Department Review" at bounding box center [79, 321] width 91 height 7
click at [977, 471] on span "Next" at bounding box center [971, 469] width 18 height 8
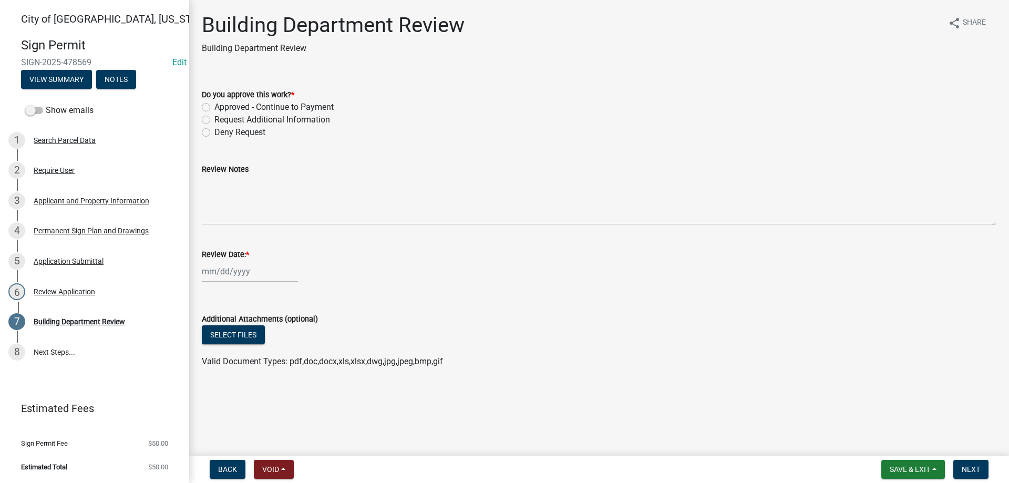
click at [214, 108] on label "Approved - Continue to Payment" at bounding box center [273, 107] width 119 height 13
click at [214, 108] on input "Approved - Continue to Payment" at bounding box center [217, 104] width 7 height 7
radio input "true"
select select "9"
select select "2025"
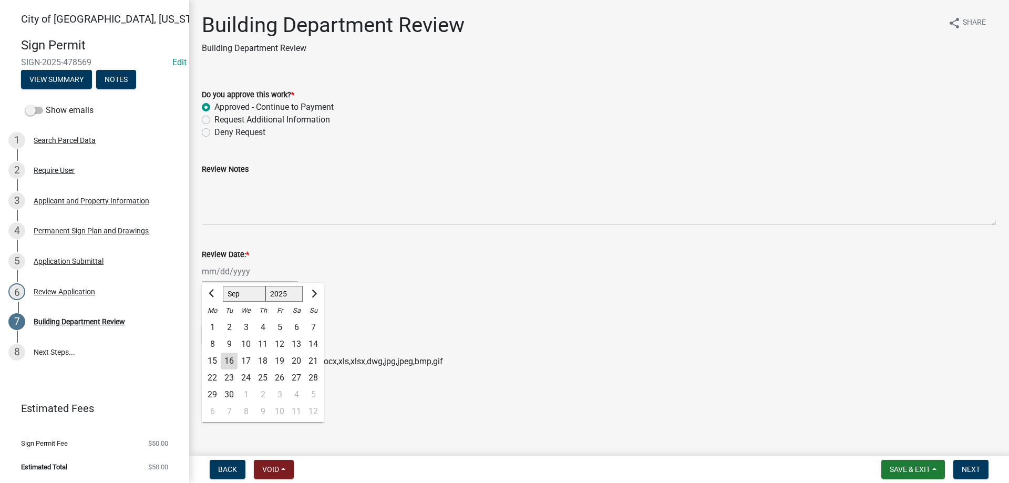
click at [262, 263] on input "Review Date: *" at bounding box center [250, 272] width 96 height 22
click at [228, 359] on div "16" at bounding box center [229, 361] width 17 height 17
type input "[DATE]"
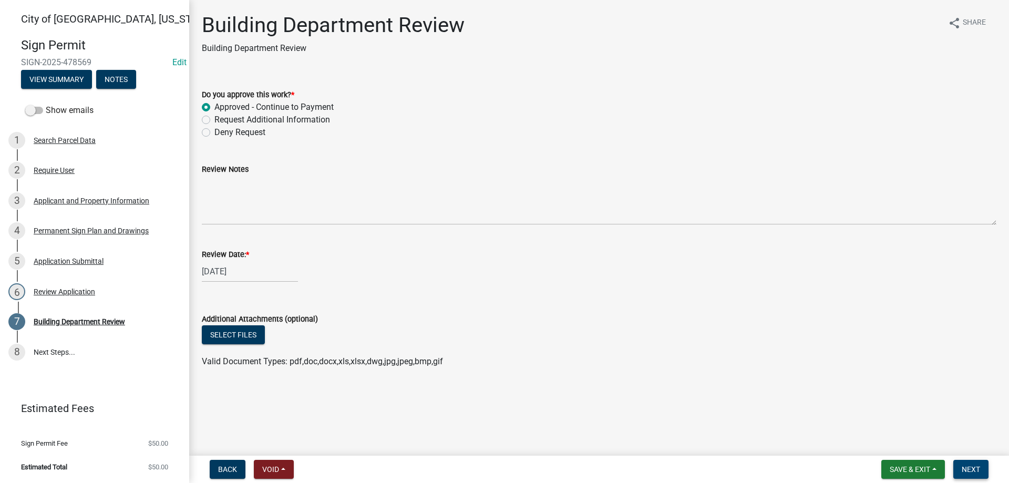
click at [968, 467] on span "Next" at bounding box center [971, 469] width 18 height 8
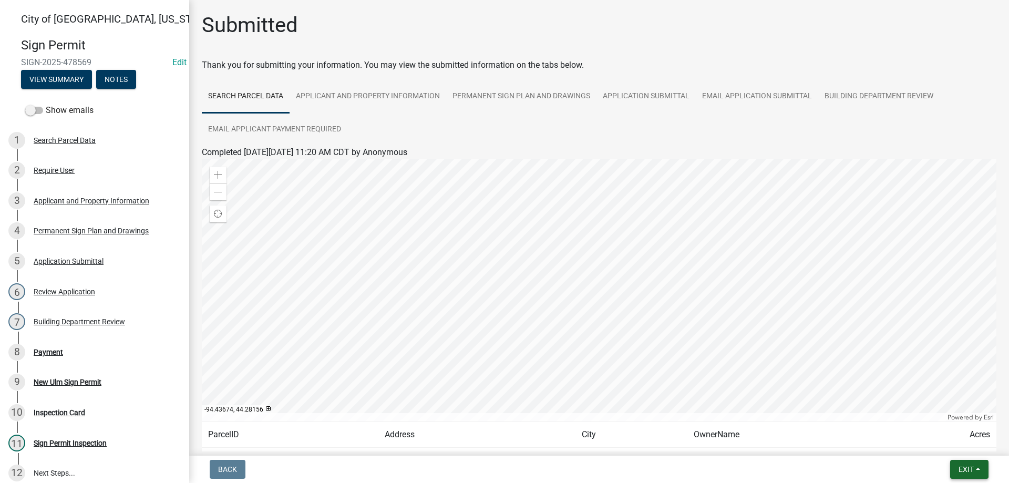
click at [971, 470] on span "Exit" at bounding box center [966, 469] width 15 height 8
click at [941, 442] on button "Save & Exit" at bounding box center [947, 441] width 84 height 25
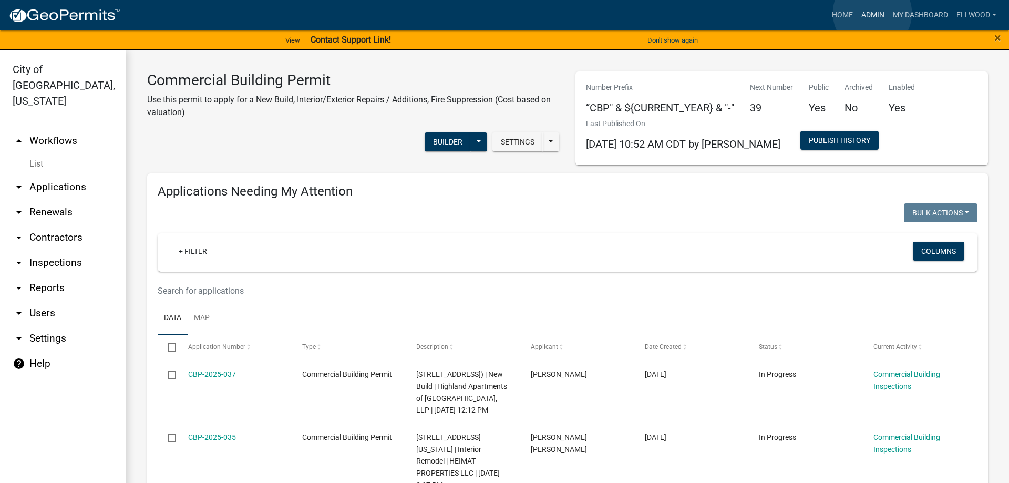
click at [872, 13] on link "Admin" at bounding box center [873, 15] width 32 height 20
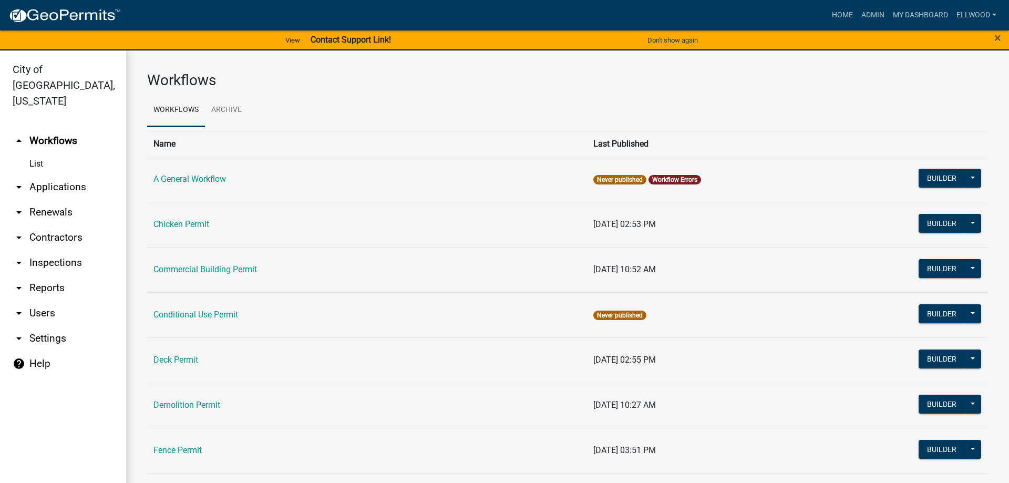
click at [199, 264] on td "Commercial Building Permit" at bounding box center [367, 269] width 440 height 45
click at [199, 268] on link "Commercial Building Permit" at bounding box center [205, 269] width 104 height 10
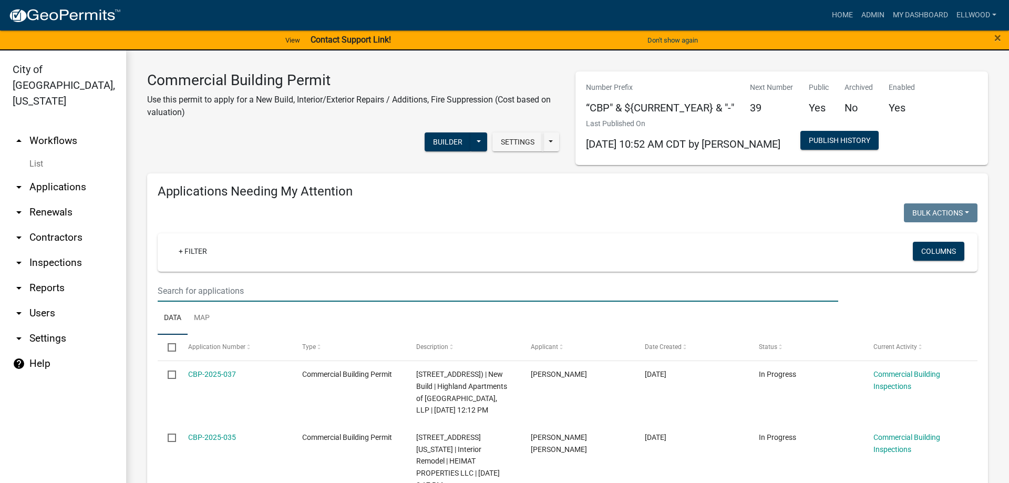
click at [203, 283] on input "text" at bounding box center [498, 291] width 681 height 22
type input "2700"
